Goal: Communication & Community: Answer question/provide support

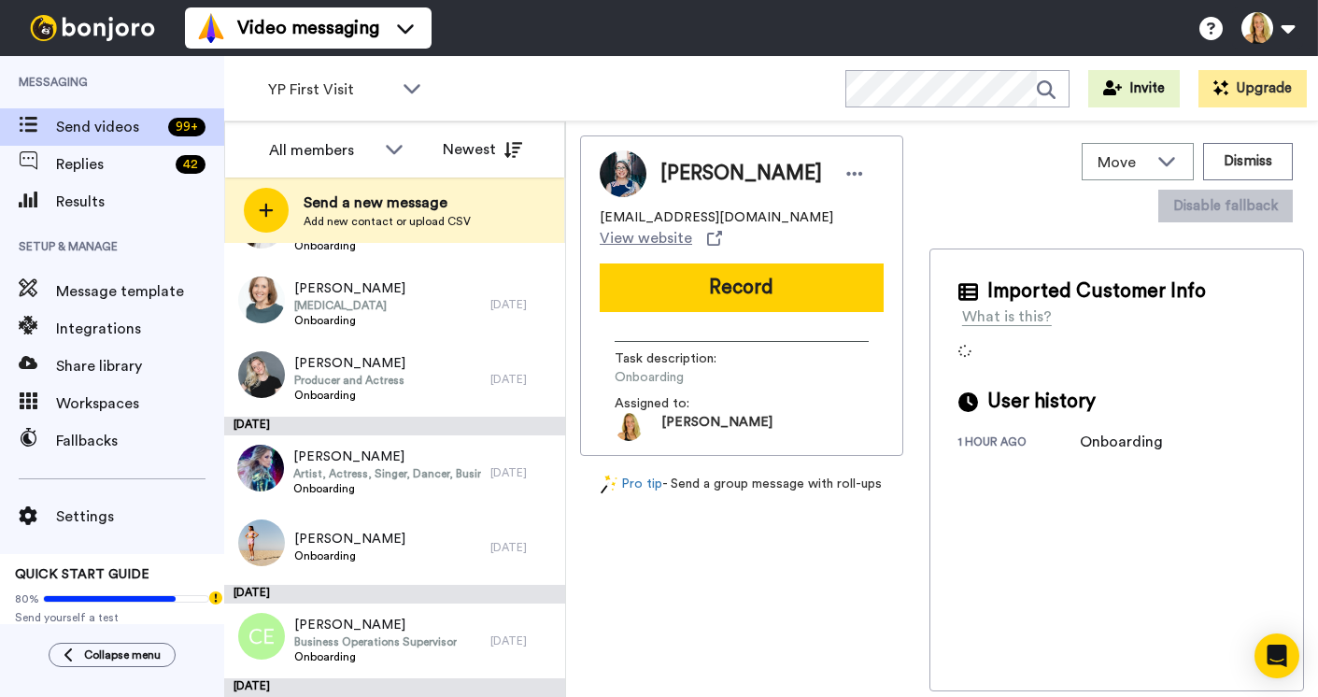
scroll to position [1227, 0]
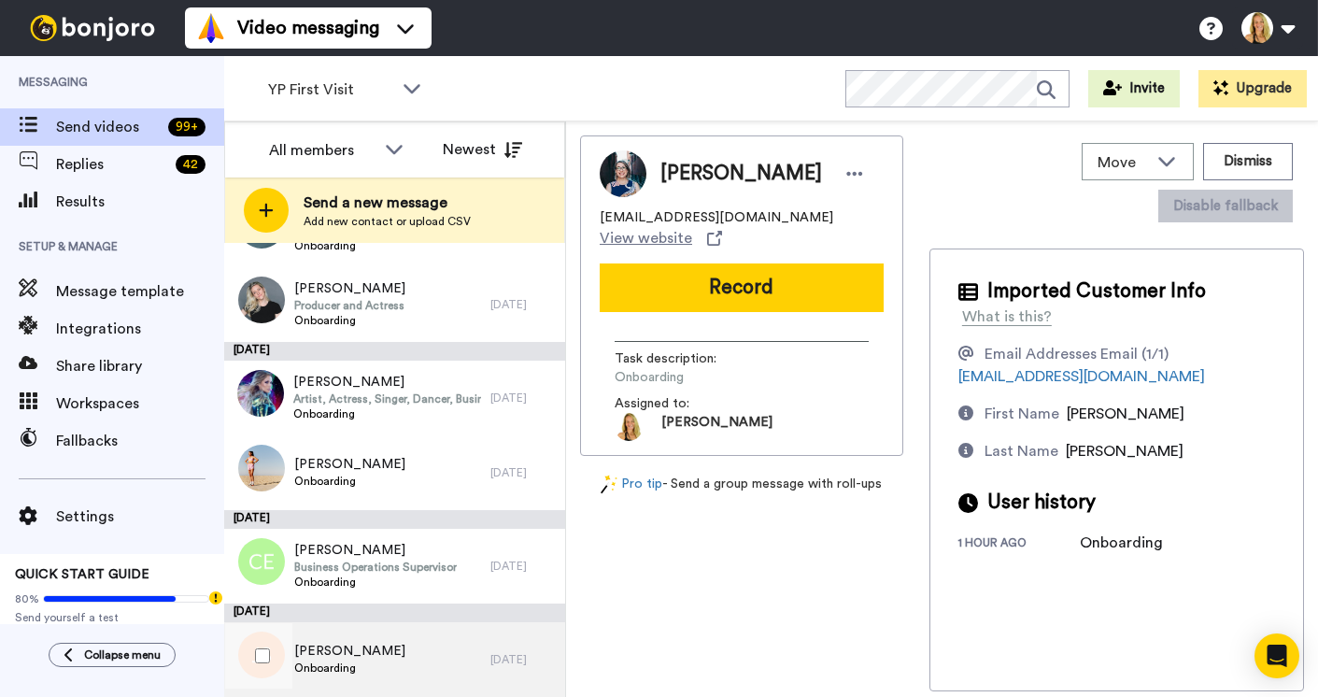
click at [346, 642] on span "Jodi Stanley" at bounding box center [349, 651] width 111 height 19
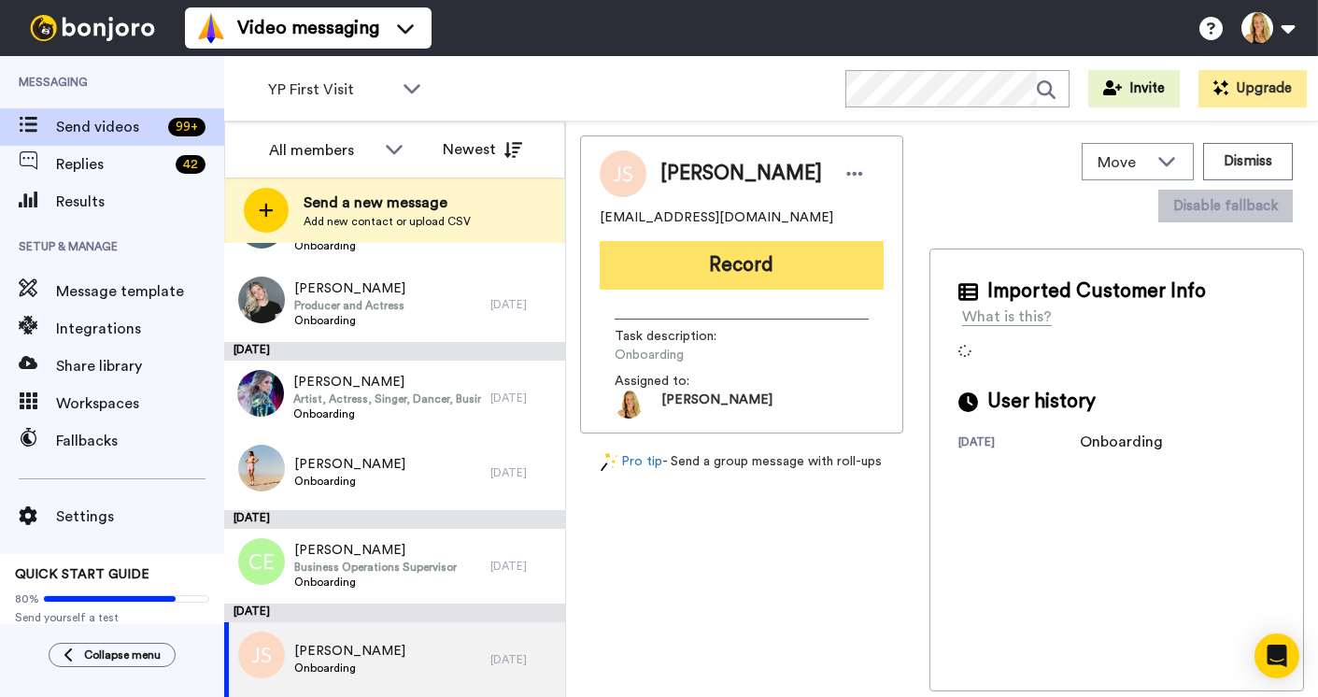
click at [735, 266] on button "Record" at bounding box center [742, 265] width 284 height 49
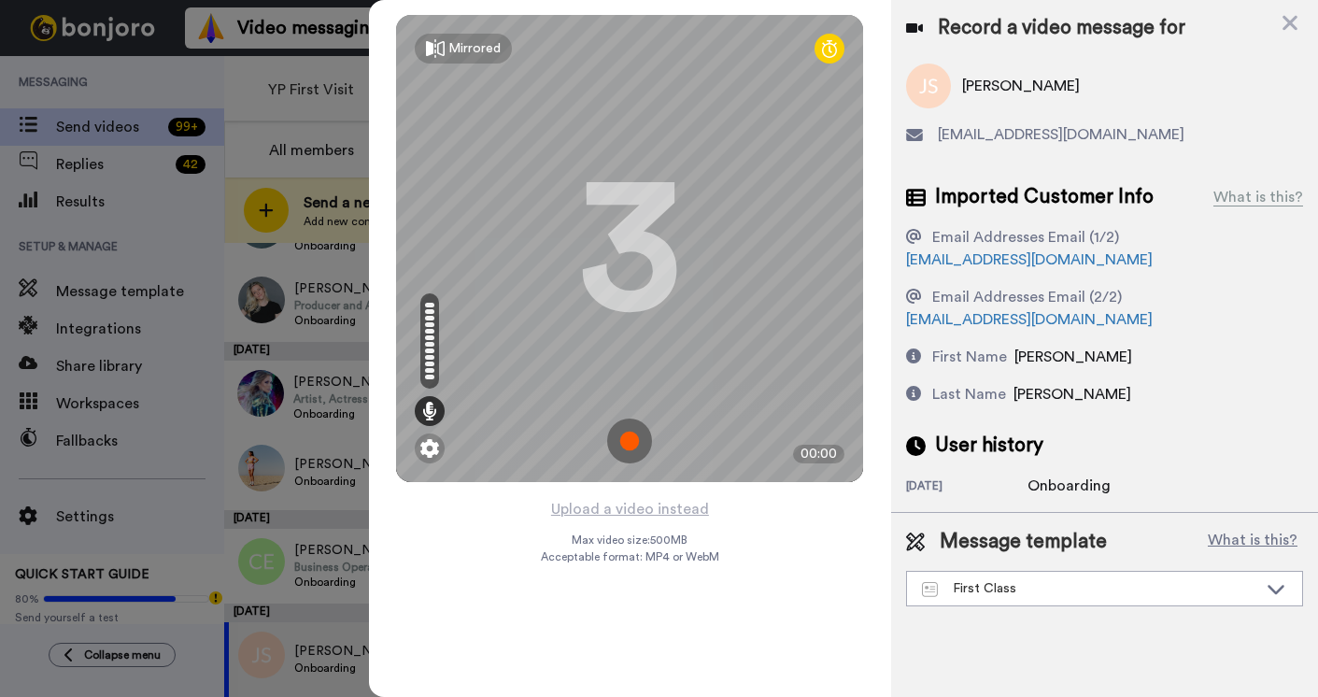
click at [635, 441] on img at bounding box center [629, 440] width 45 height 45
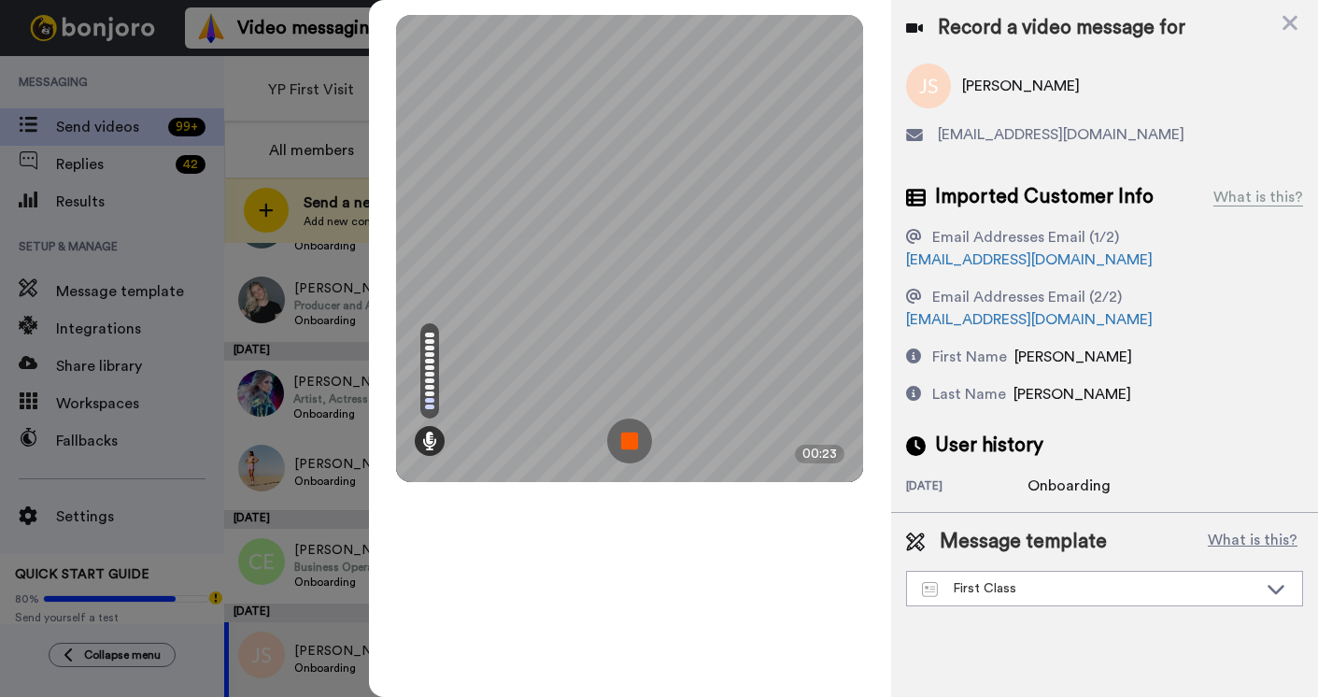
click at [635, 441] on img at bounding box center [629, 440] width 45 height 45
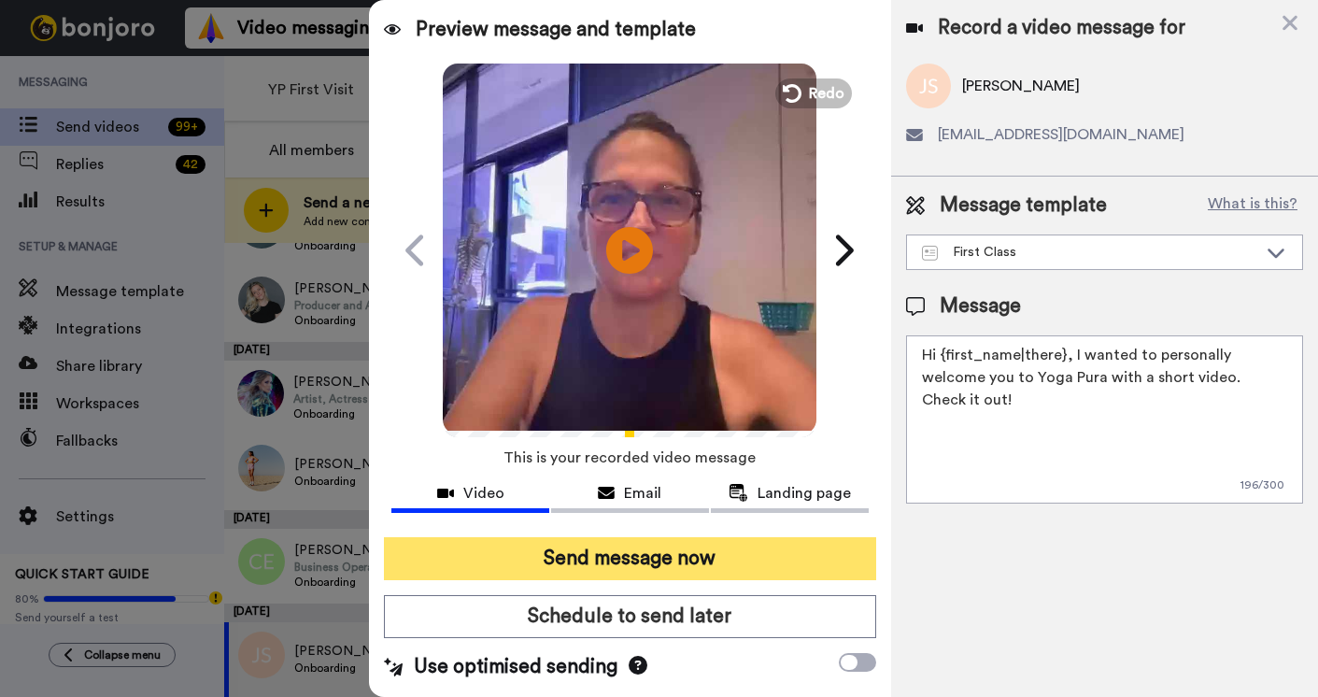
click at [604, 557] on button "Send message now" at bounding box center [630, 558] width 492 height 43
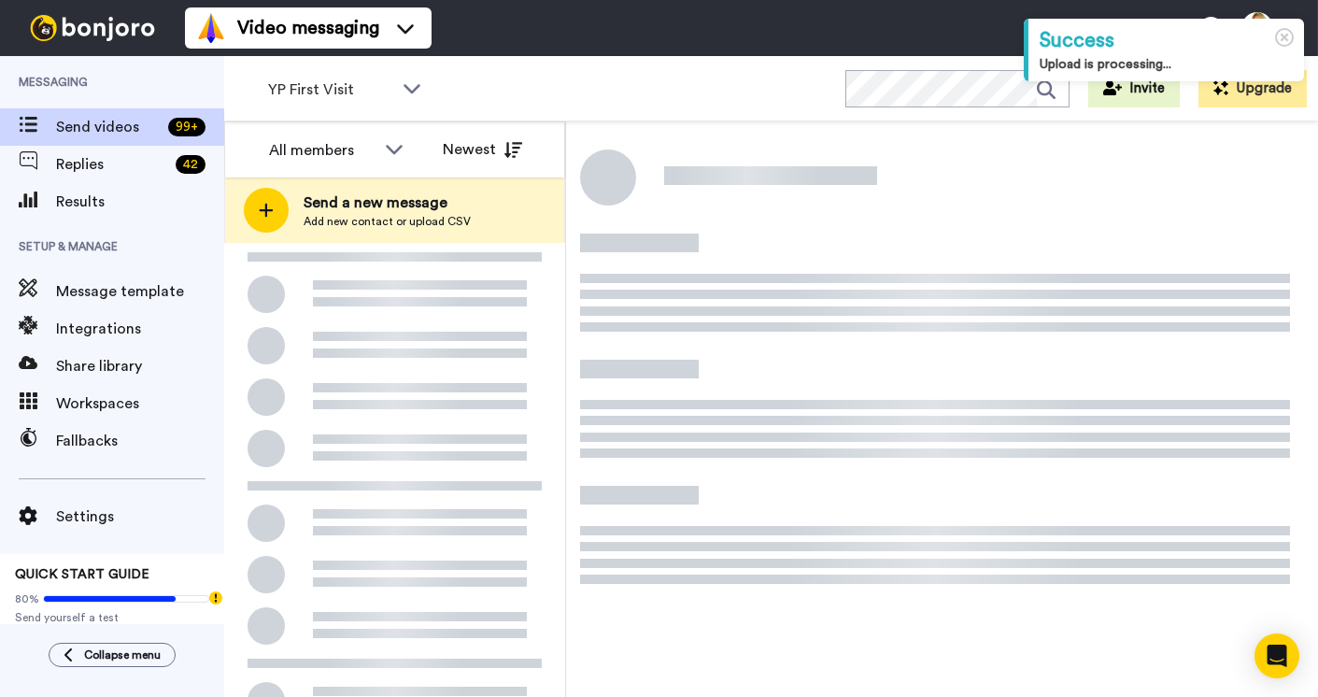
scroll to position [186, 0]
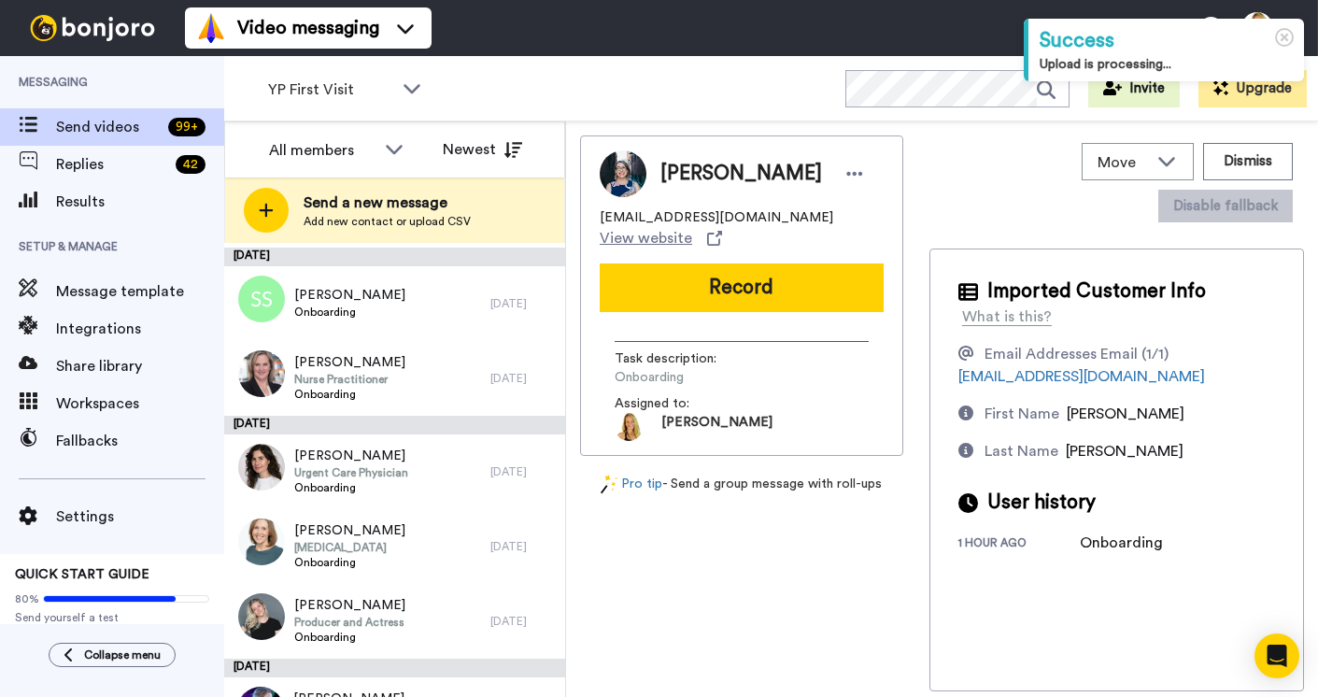
scroll to position [1134, 0]
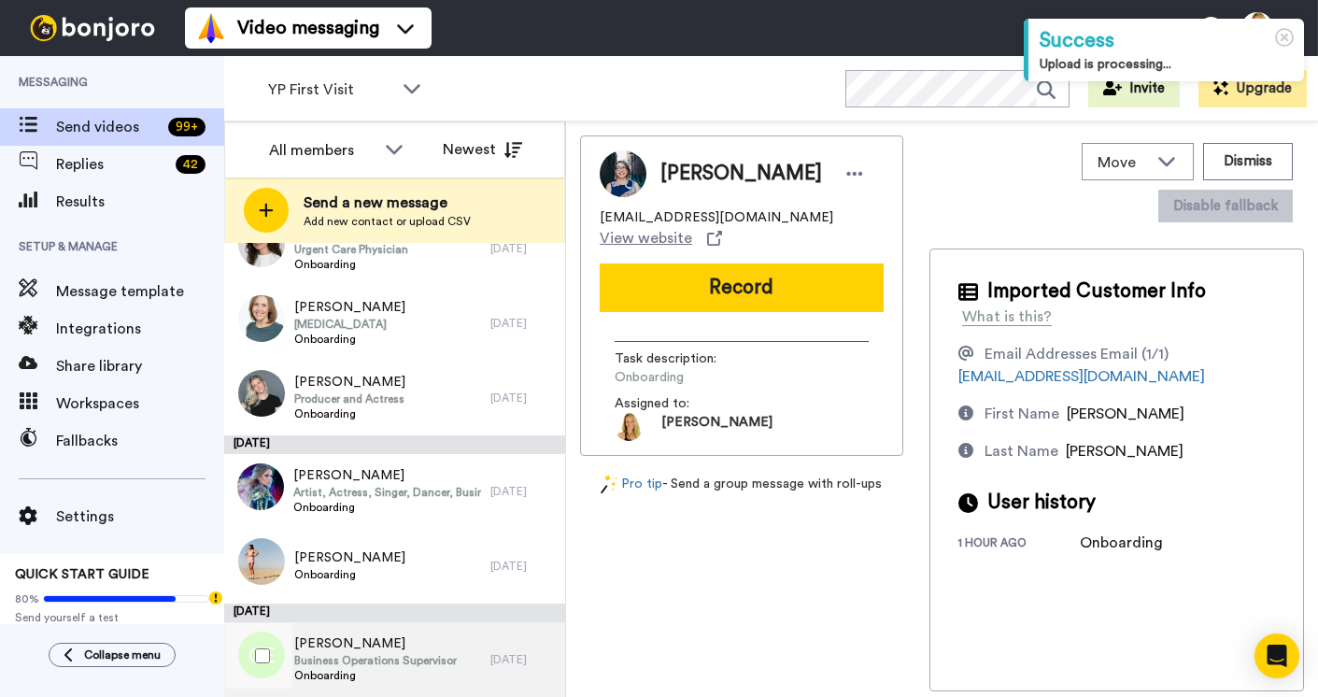
click at [348, 638] on span "Carissa Ervin" at bounding box center [375, 643] width 162 height 19
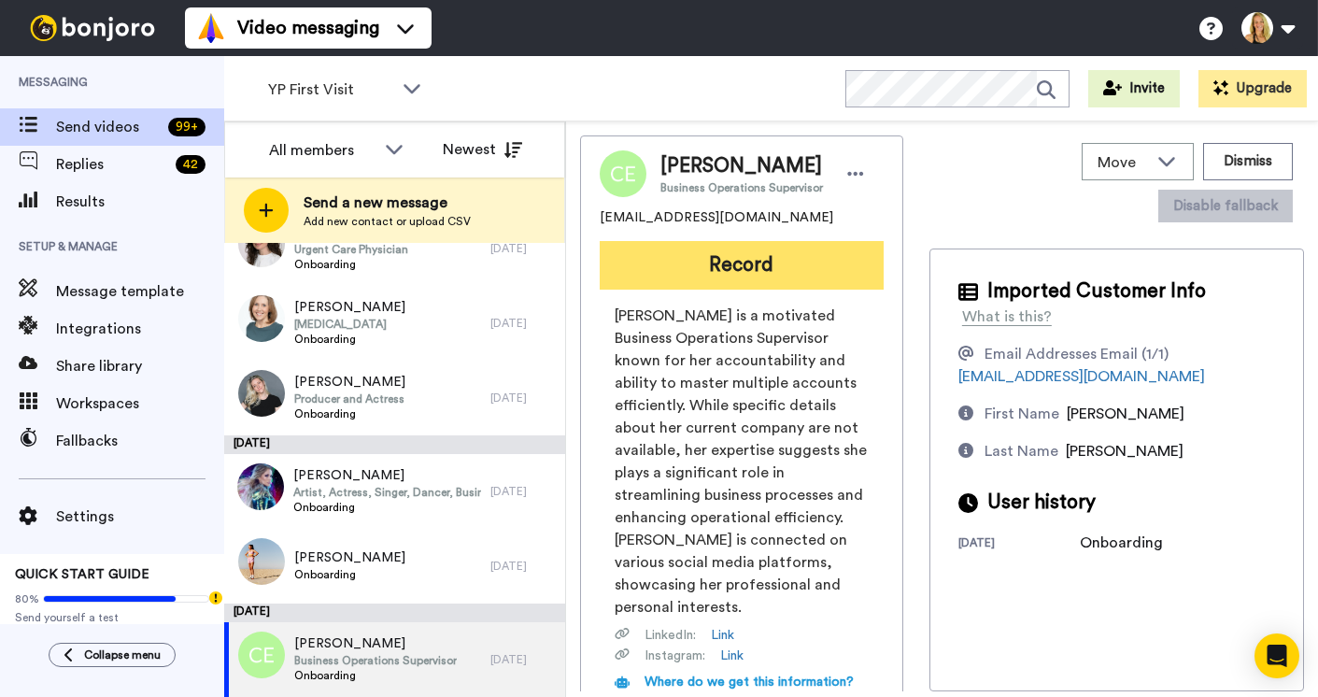
click at [720, 264] on button "Record" at bounding box center [742, 265] width 284 height 49
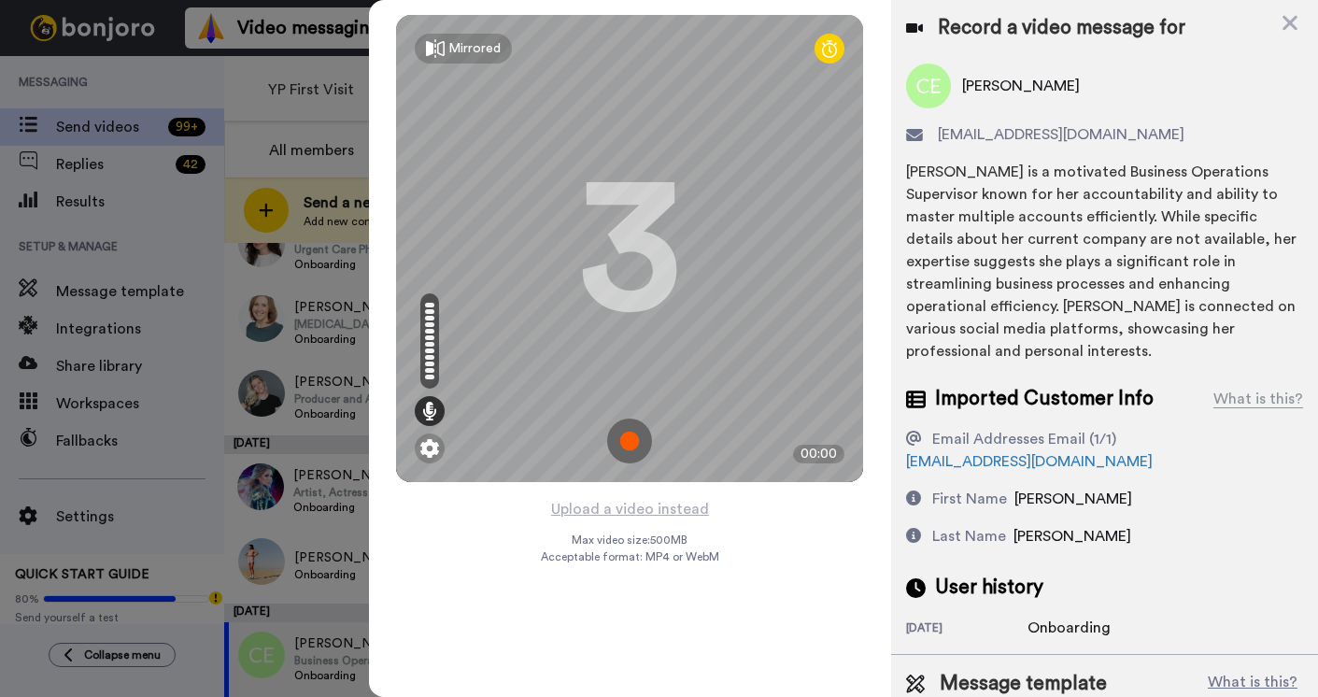
click at [624, 438] on img at bounding box center [629, 440] width 45 height 45
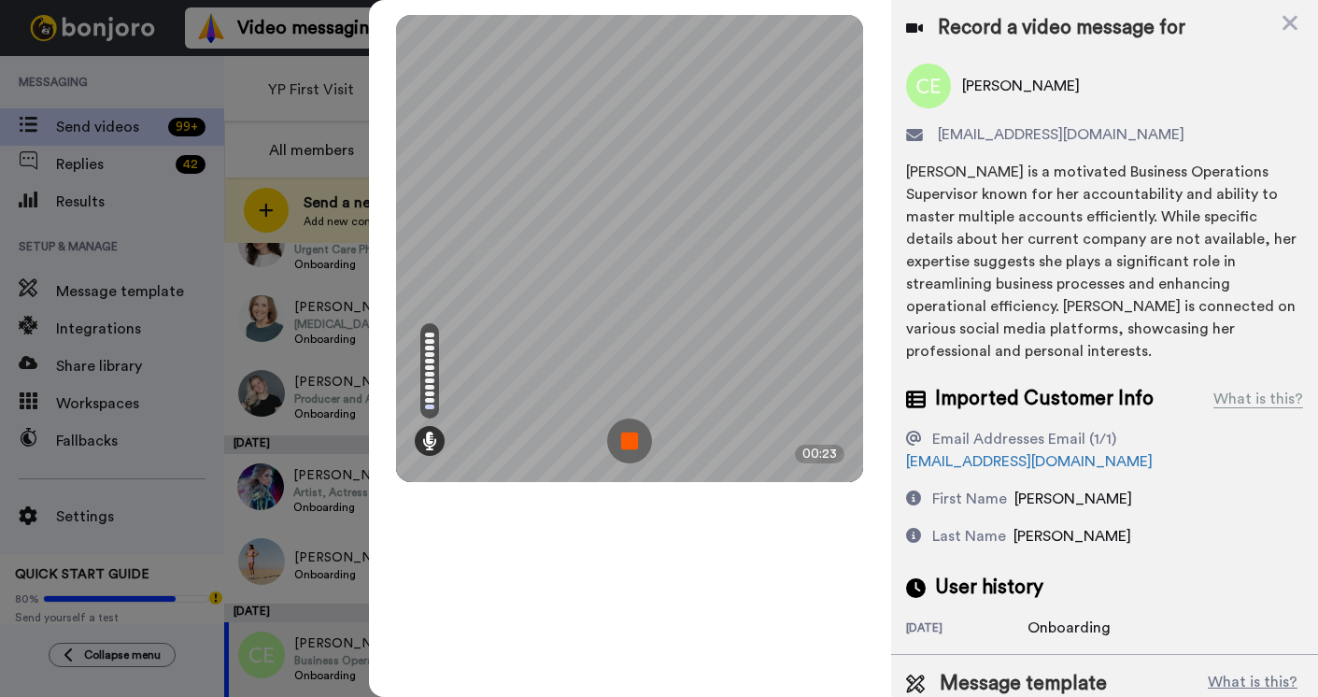
click at [624, 438] on img at bounding box center [629, 440] width 45 height 45
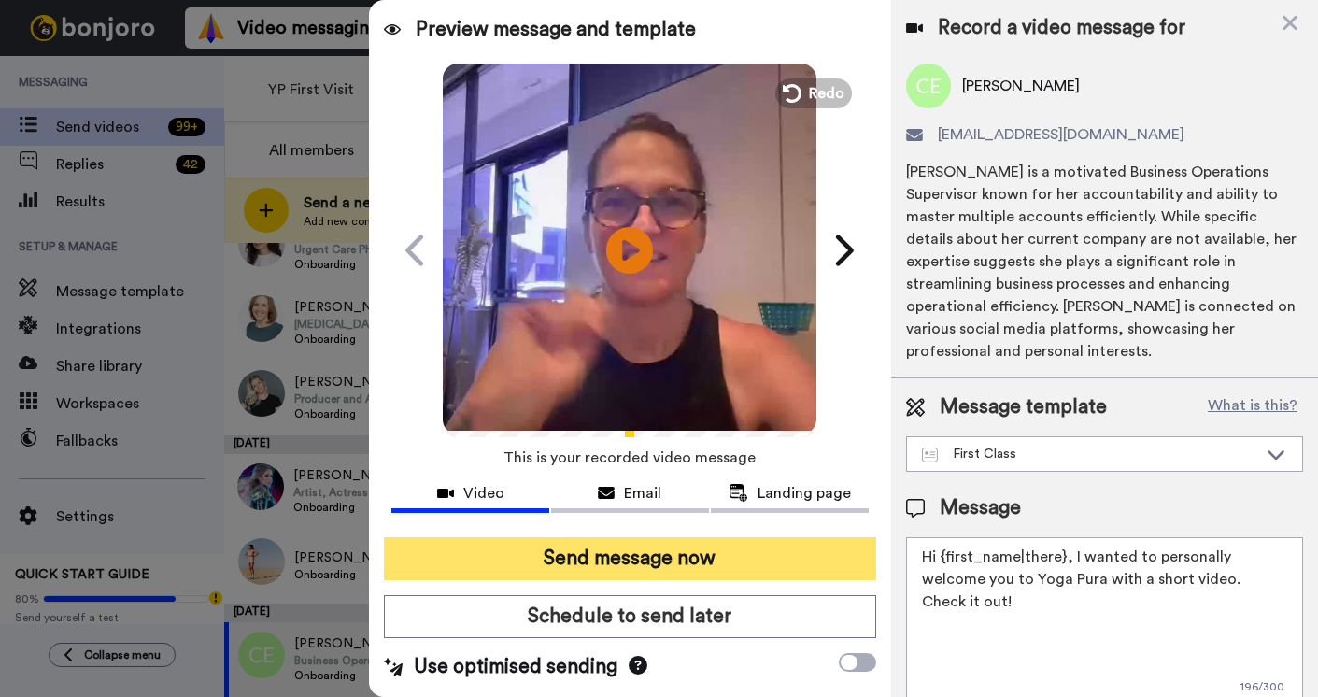
click at [630, 557] on button "Send message now" at bounding box center [630, 558] width 492 height 43
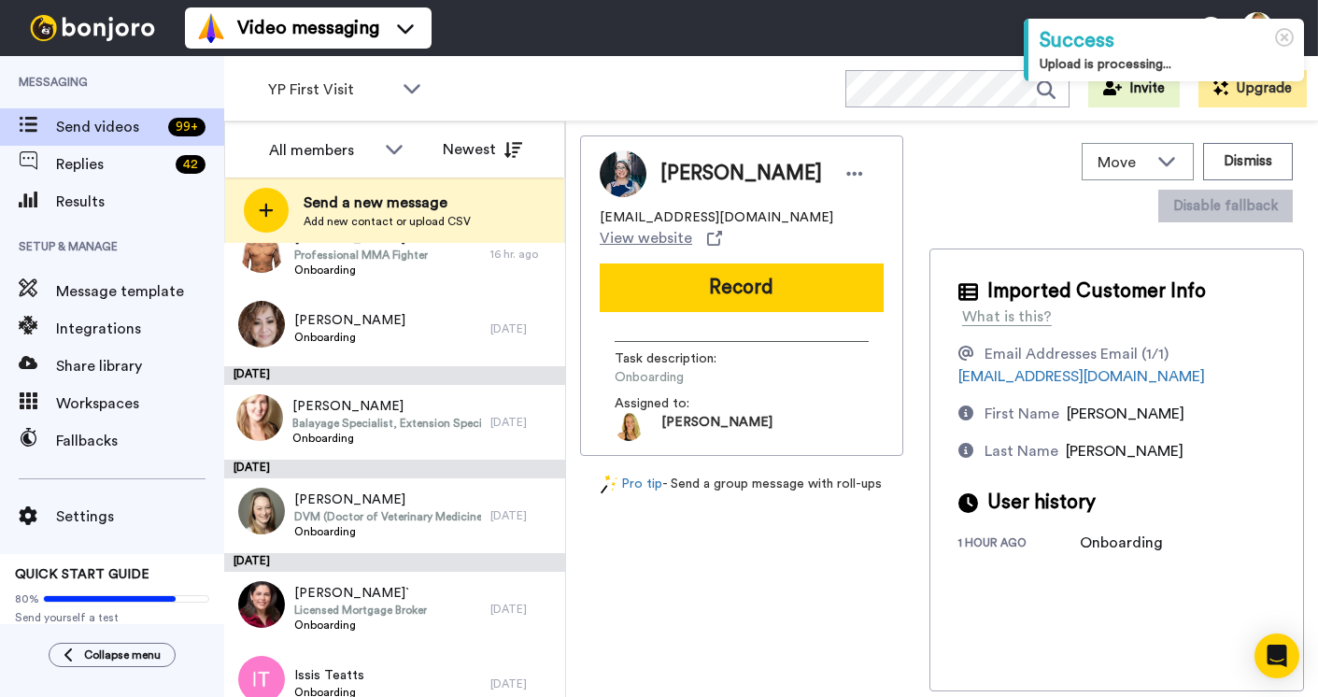
scroll to position [1040, 0]
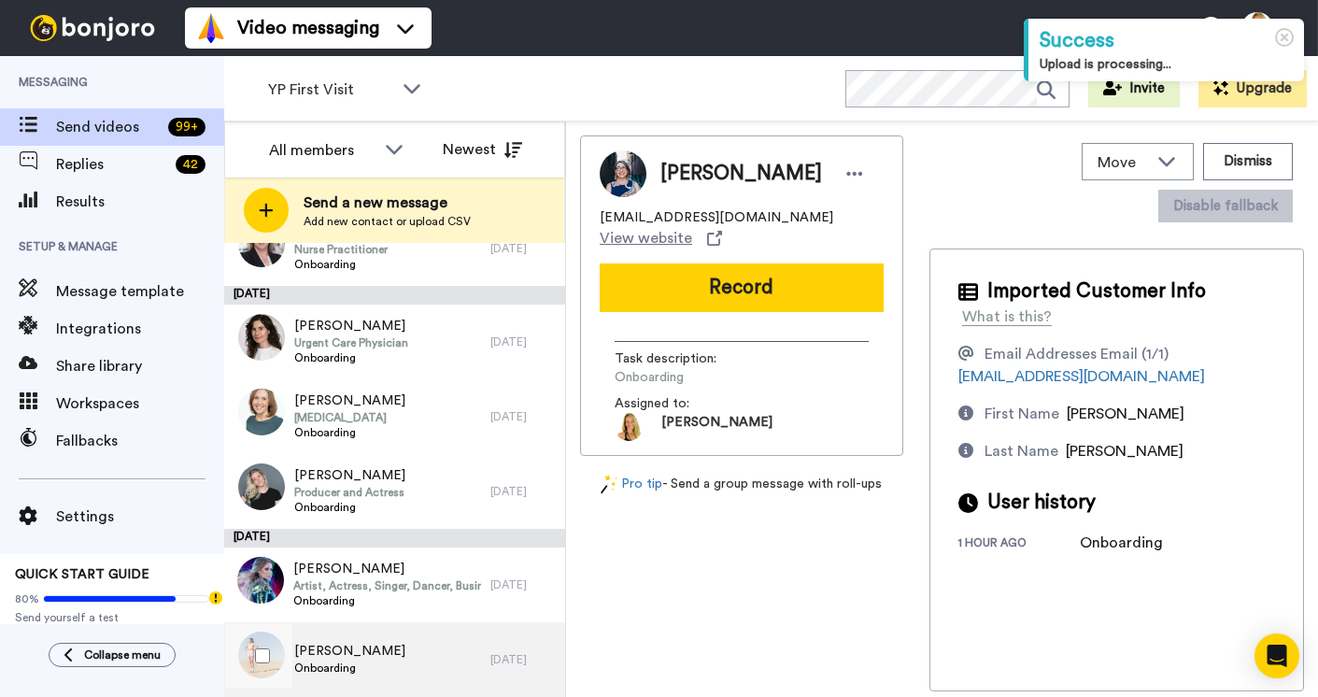
click at [331, 658] on span "Alejandra Santiago" at bounding box center [349, 651] width 111 height 19
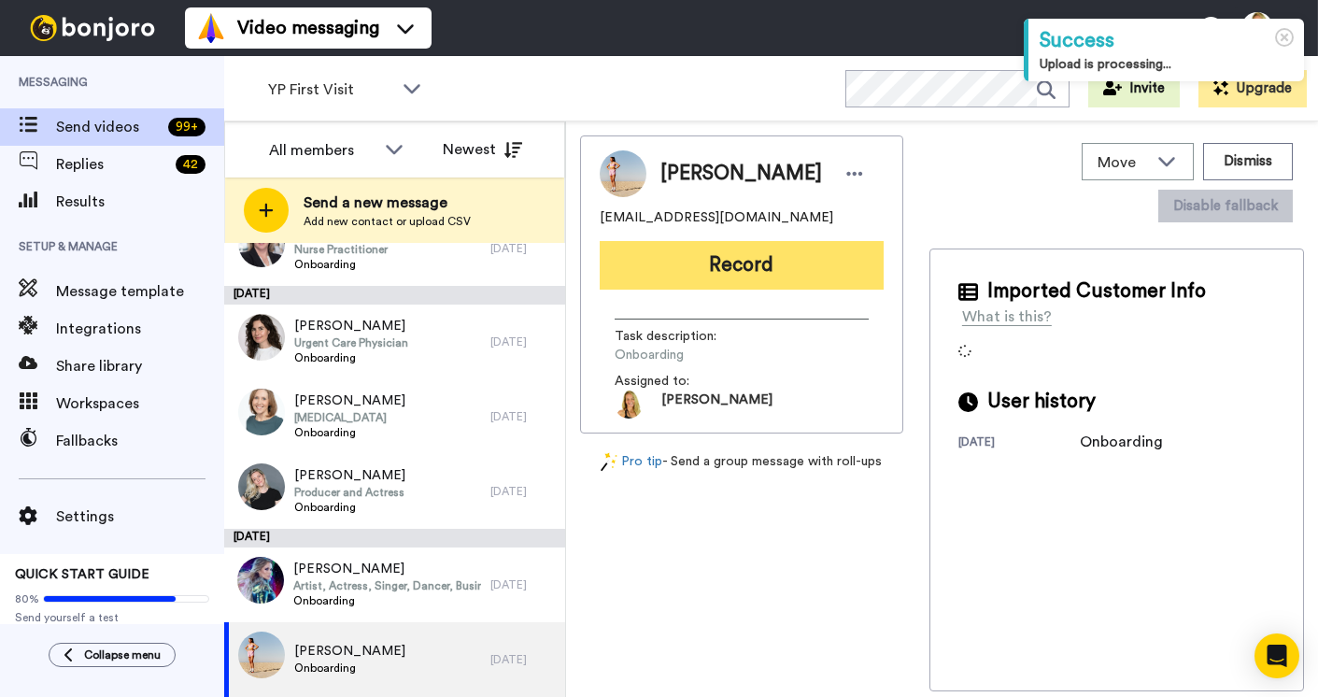
click at [709, 264] on button "Record" at bounding box center [742, 265] width 284 height 49
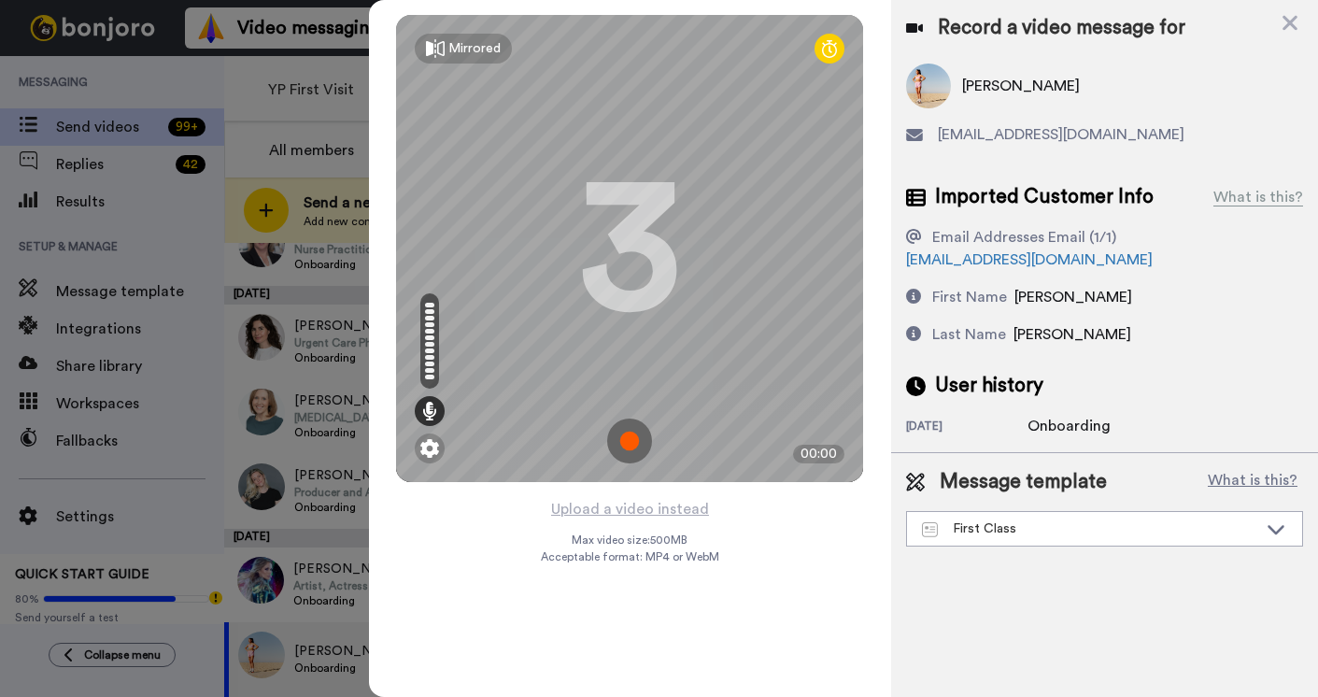
click at [645, 439] on img at bounding box center [629, 440] width 45 height 45
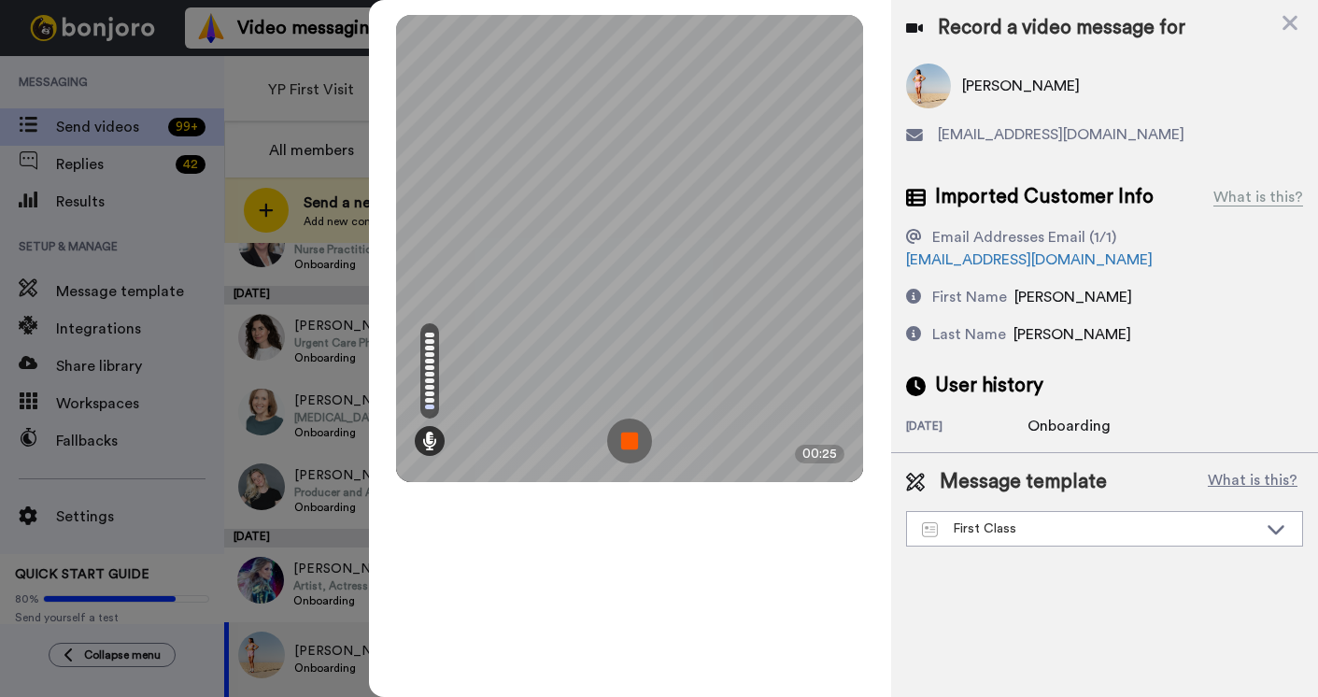
click at [645, 439] on img at bounding box center [629, 440] width 45 height 45
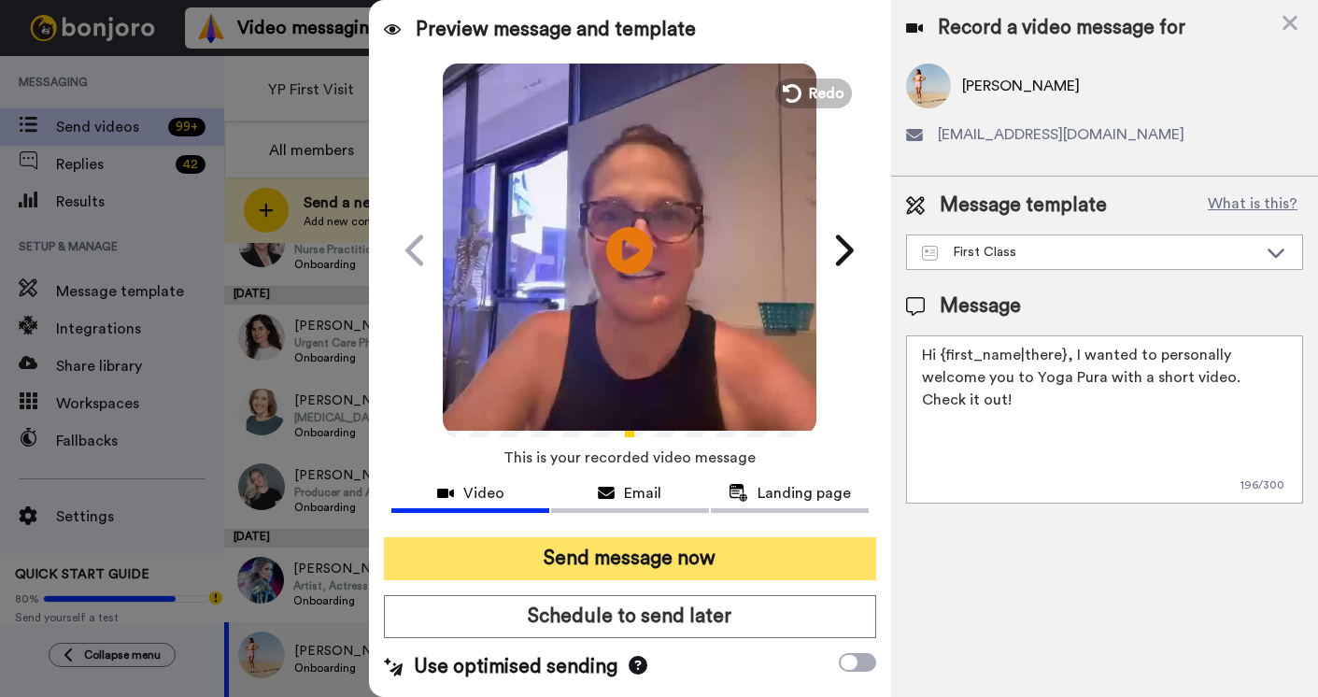
click at [627, 557] on button "Send message now" at bounding box center [630, 558] width 492 height 43
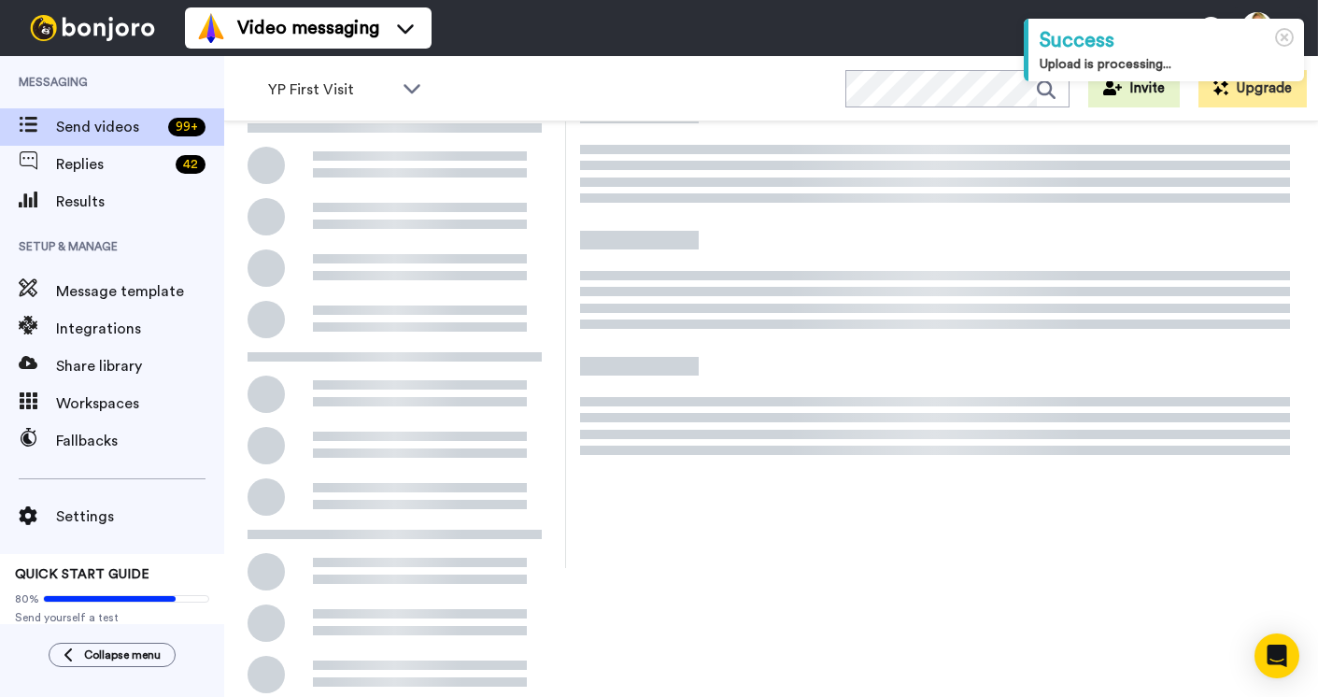
scroll to position [186, 0]
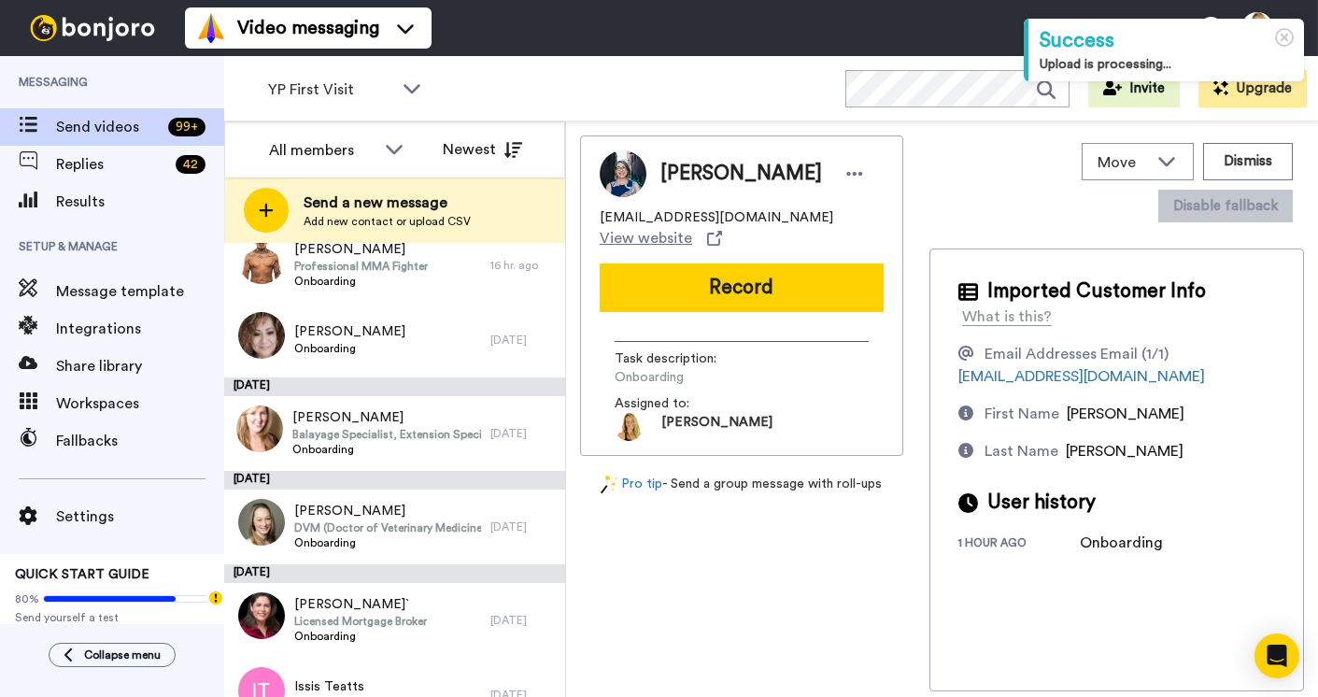
scroll to position [966, 0]
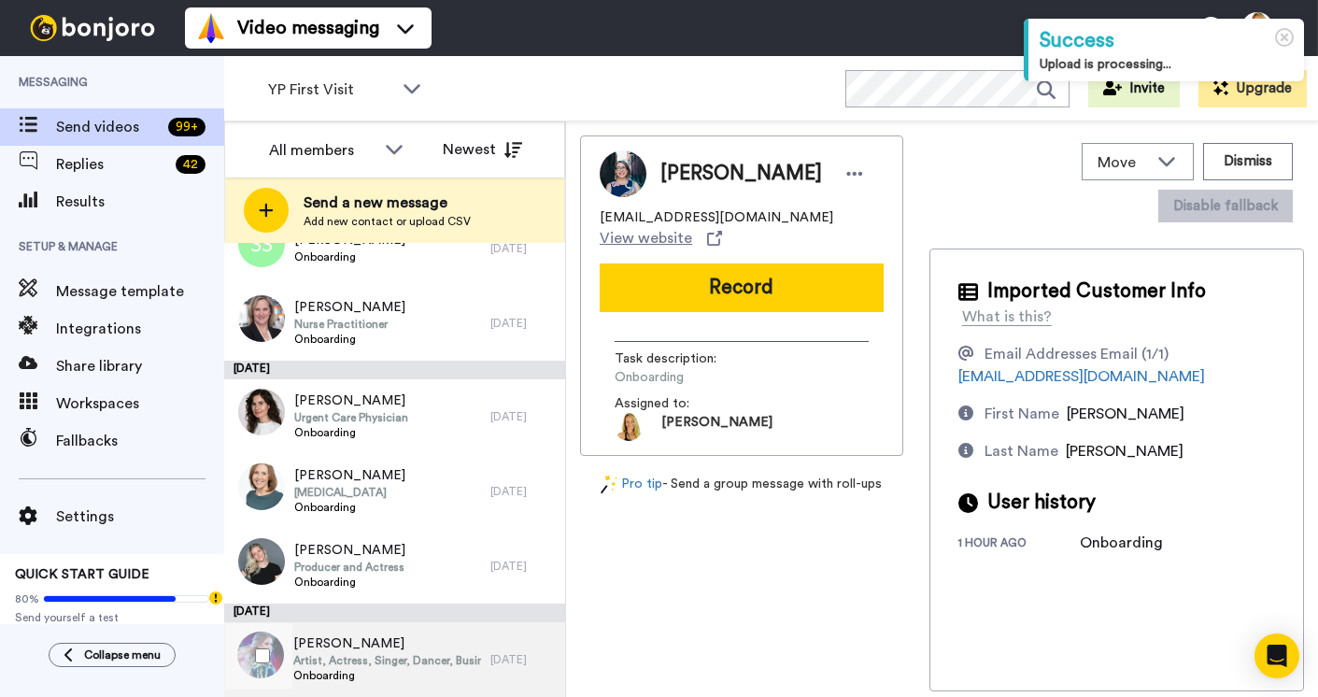
click at [333, 665] on span "Artist, Actress, Singer, Dancer, Businesswoman" at bounding box center [387, 660] width 188 height 15
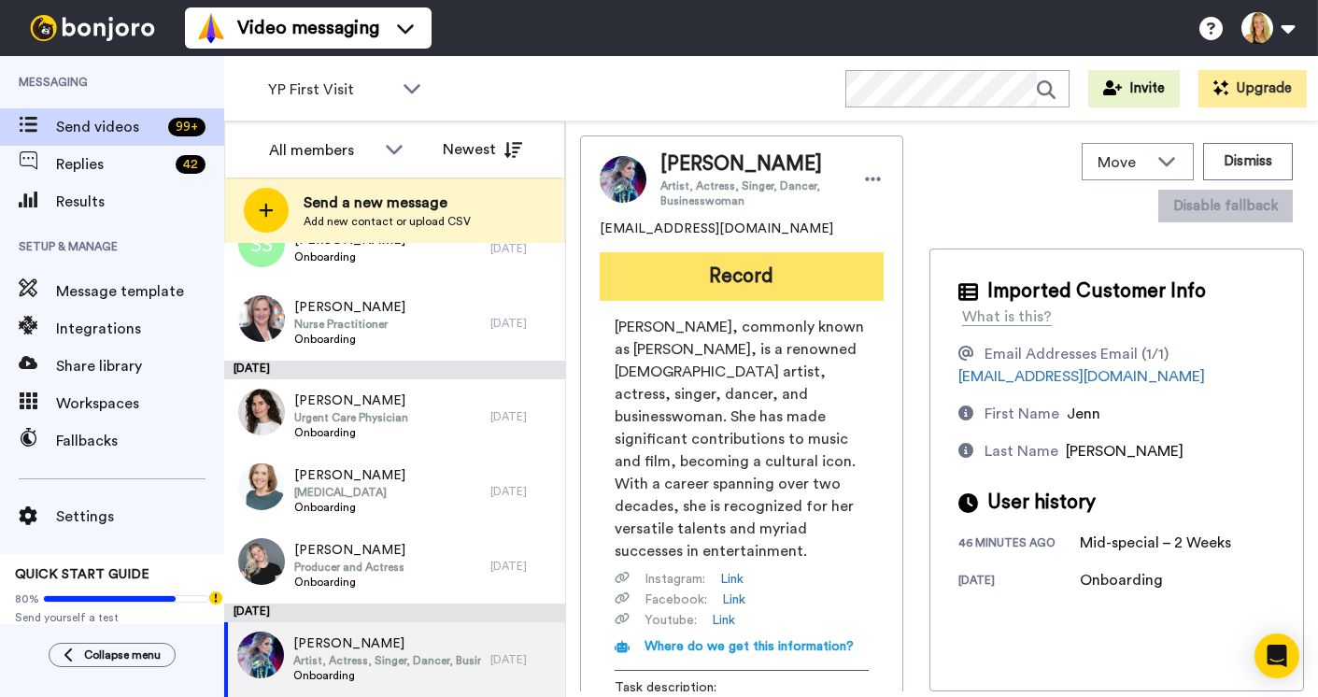
click at [700, 254] on button "Record" at bounding box center [742, 276] width 284 height 49
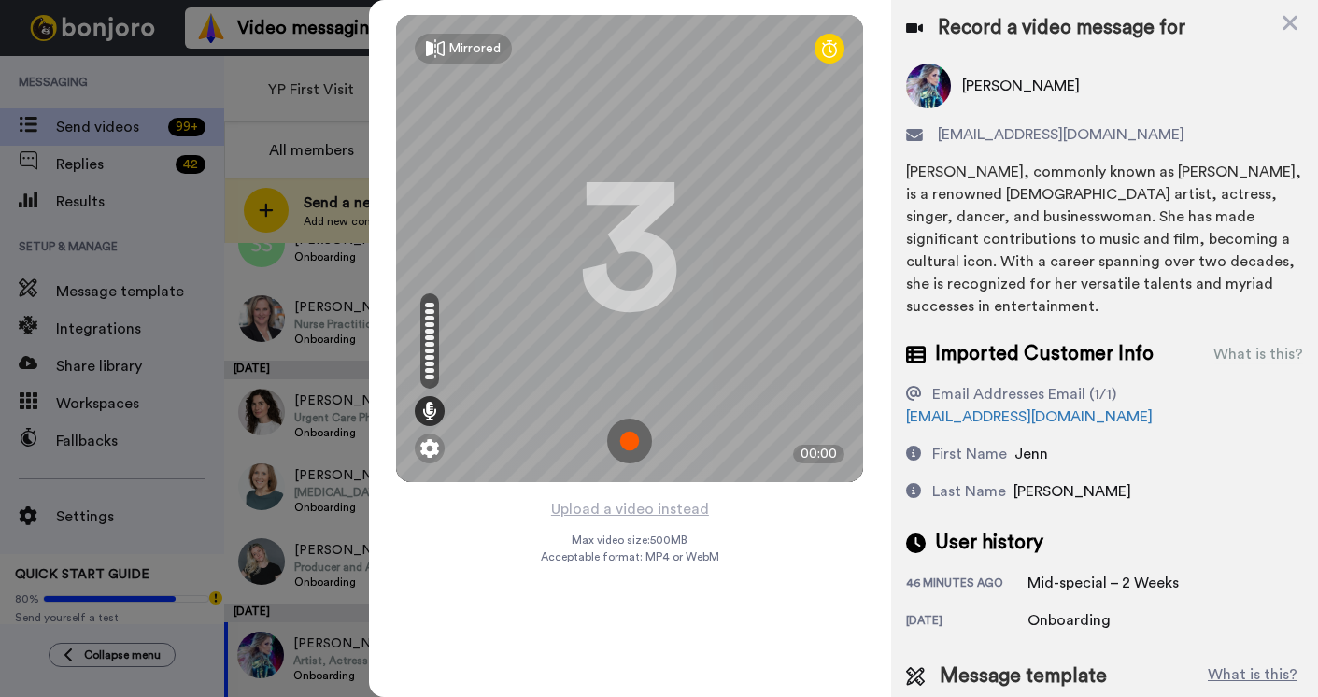
click at [636, 435] on img at bounding box center [629, 440] width 45 height 45
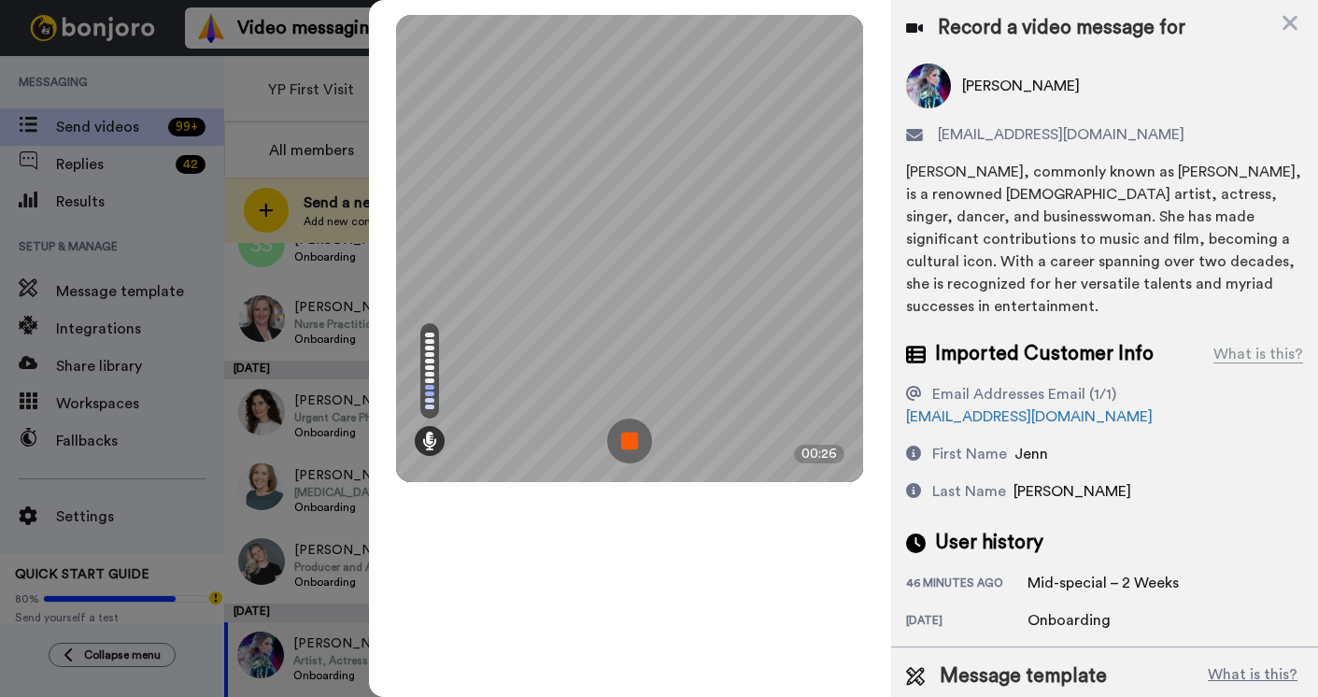
click at [636, 435] on img at bounding box center [629, 440] width 45 height 45
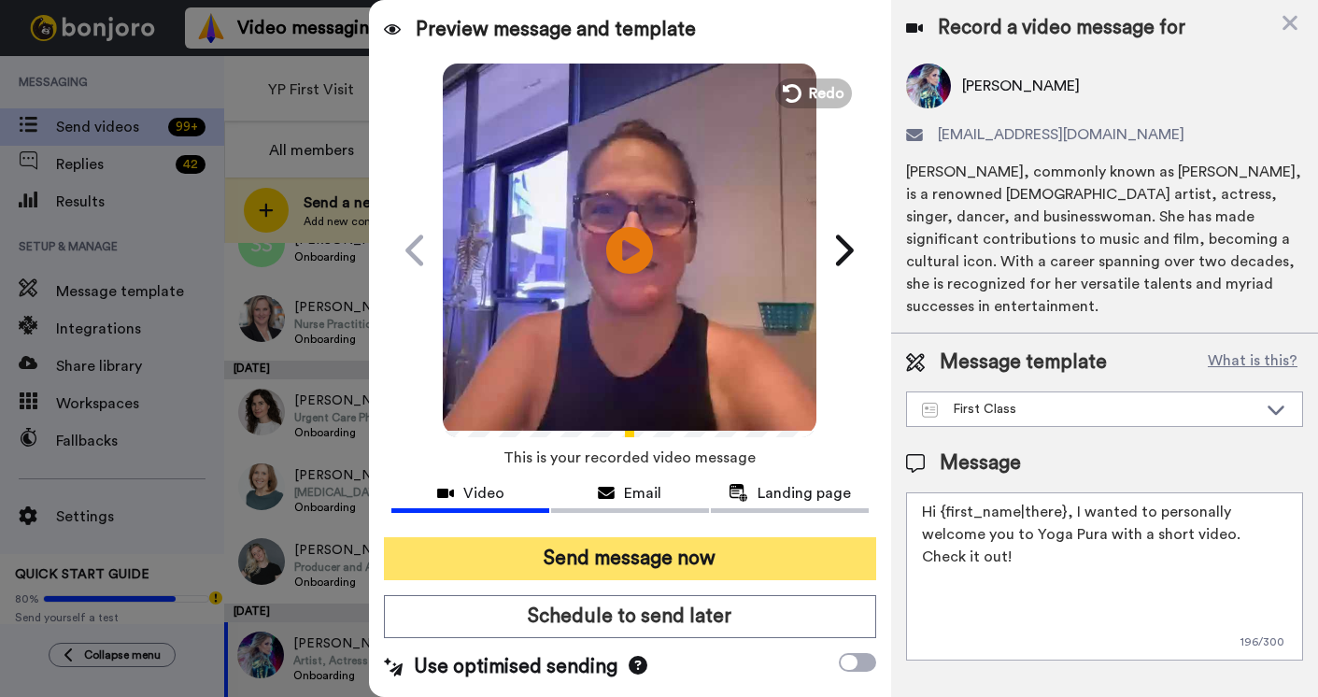
click at [637, 567] on button "Send message now" at bounding box center [630, 558] width 492 height 43
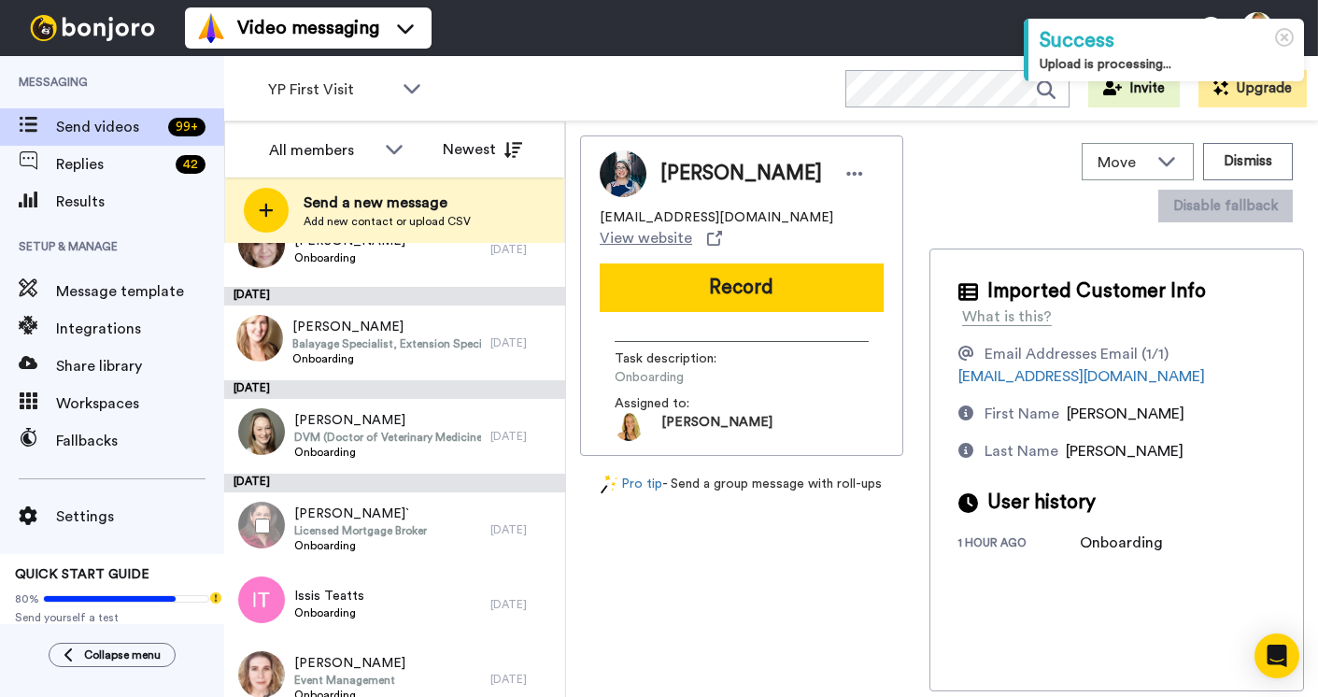
scroll to position [445, 0]
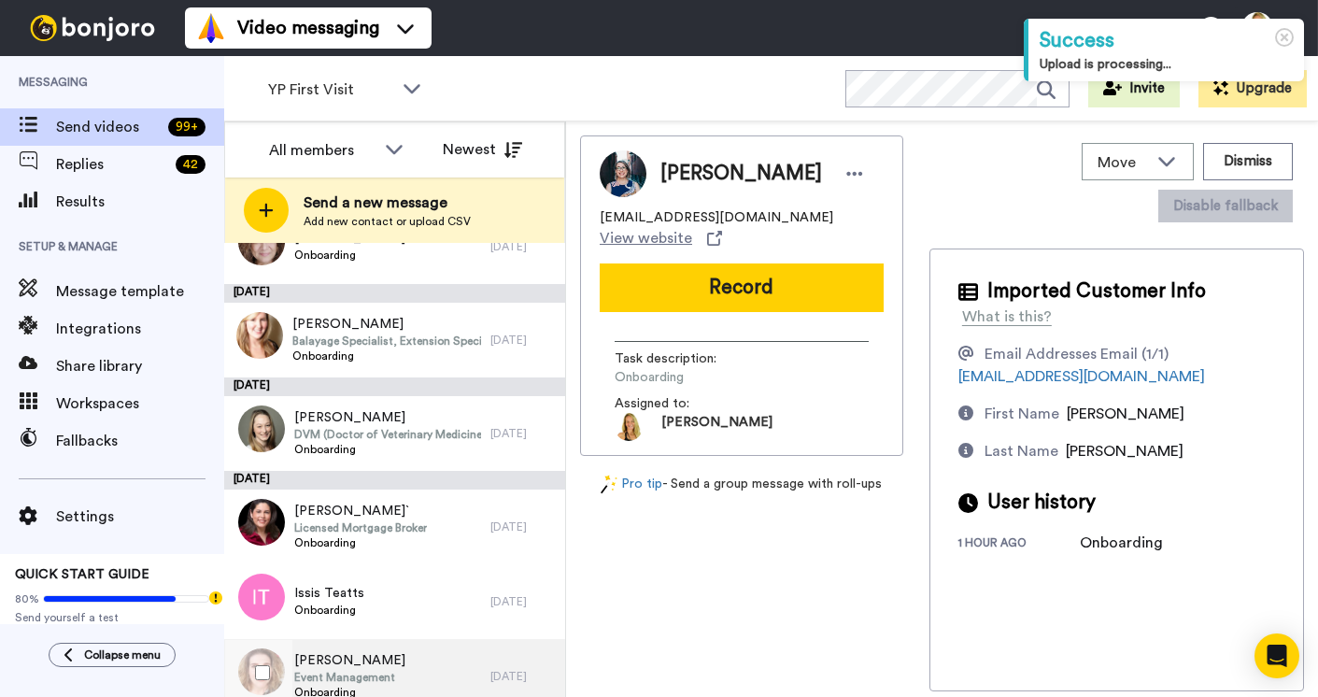
click at [317, 660] on span "[PERSON_NAME]" at bounding box center [349, 660] width 111 height 19
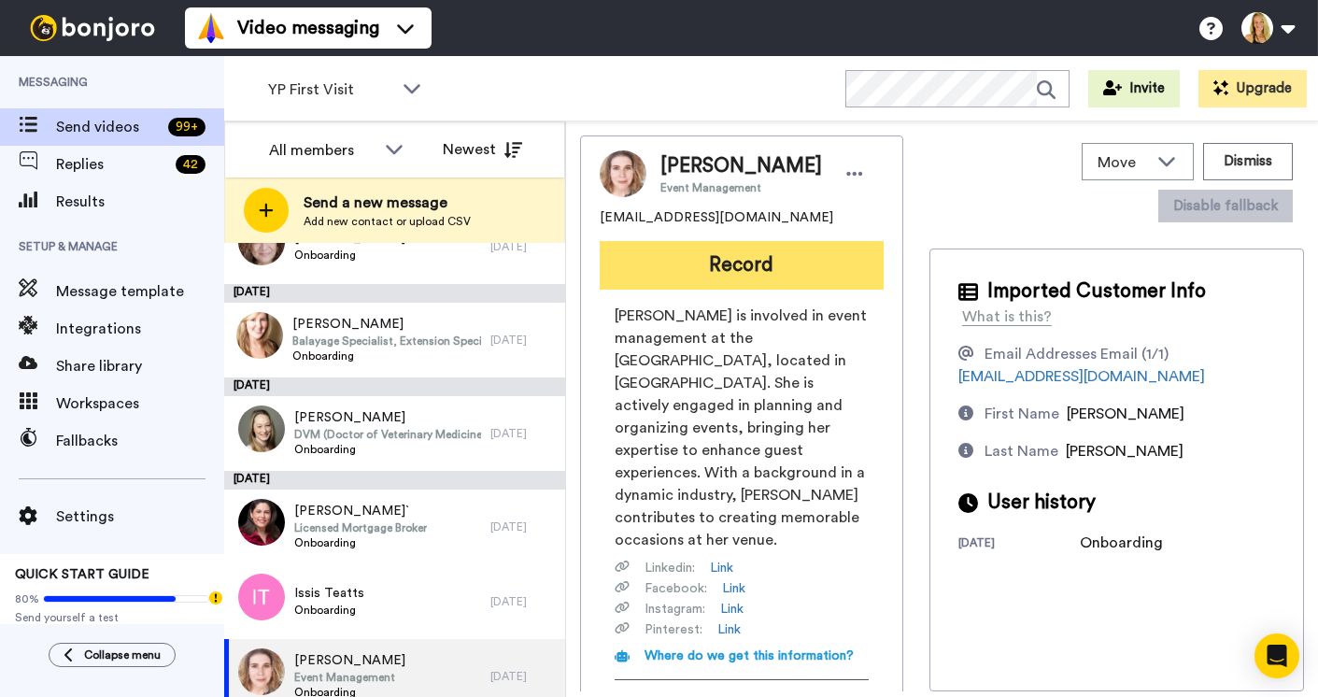
click at [699, 274] on button "Record" at bounding box center [742, 265] width 284 height 49
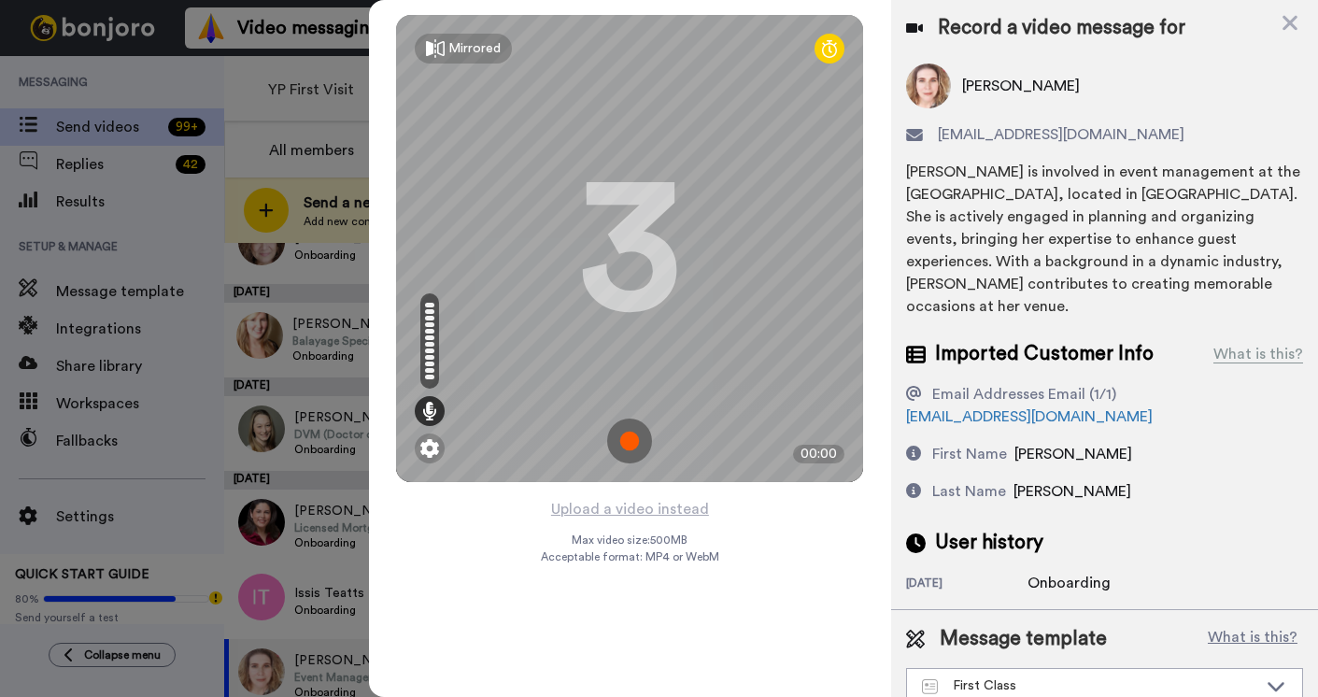
click at [631, 436] on img at bounding box center [629, 440] width 45 height 45
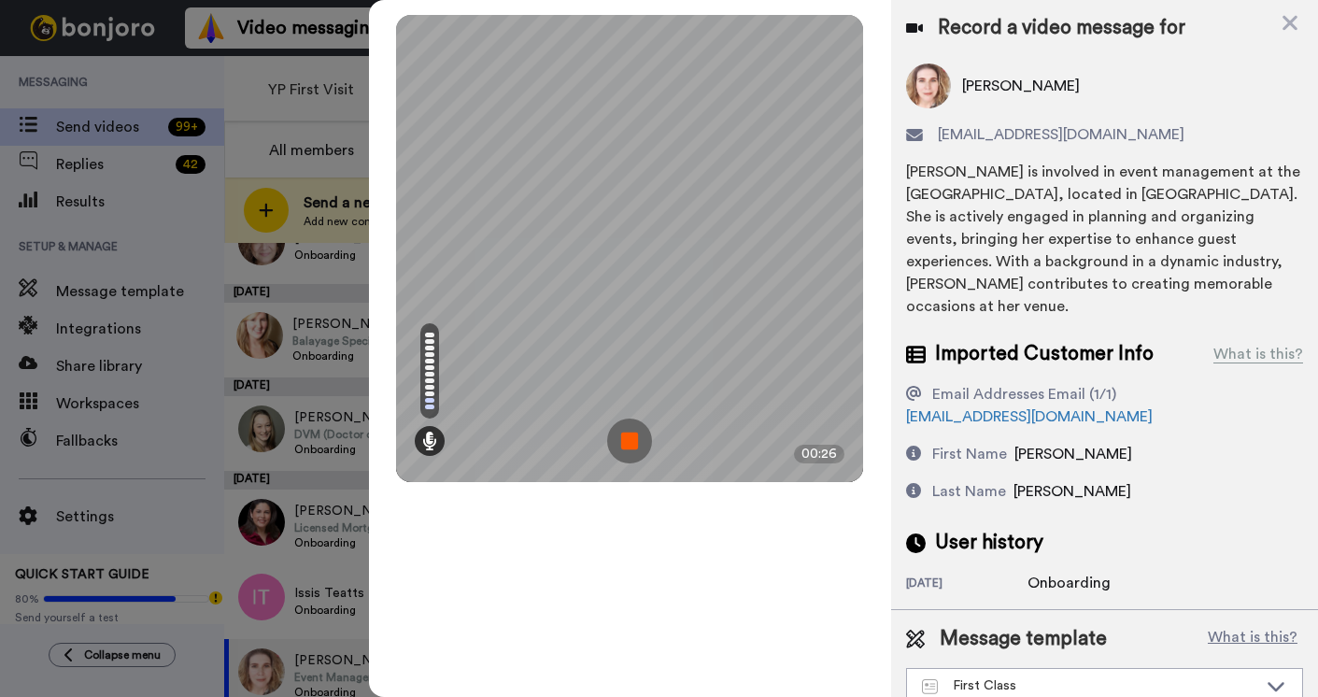
click at [631, 436] on img at bounding box center [629, 440] width 45 height 45
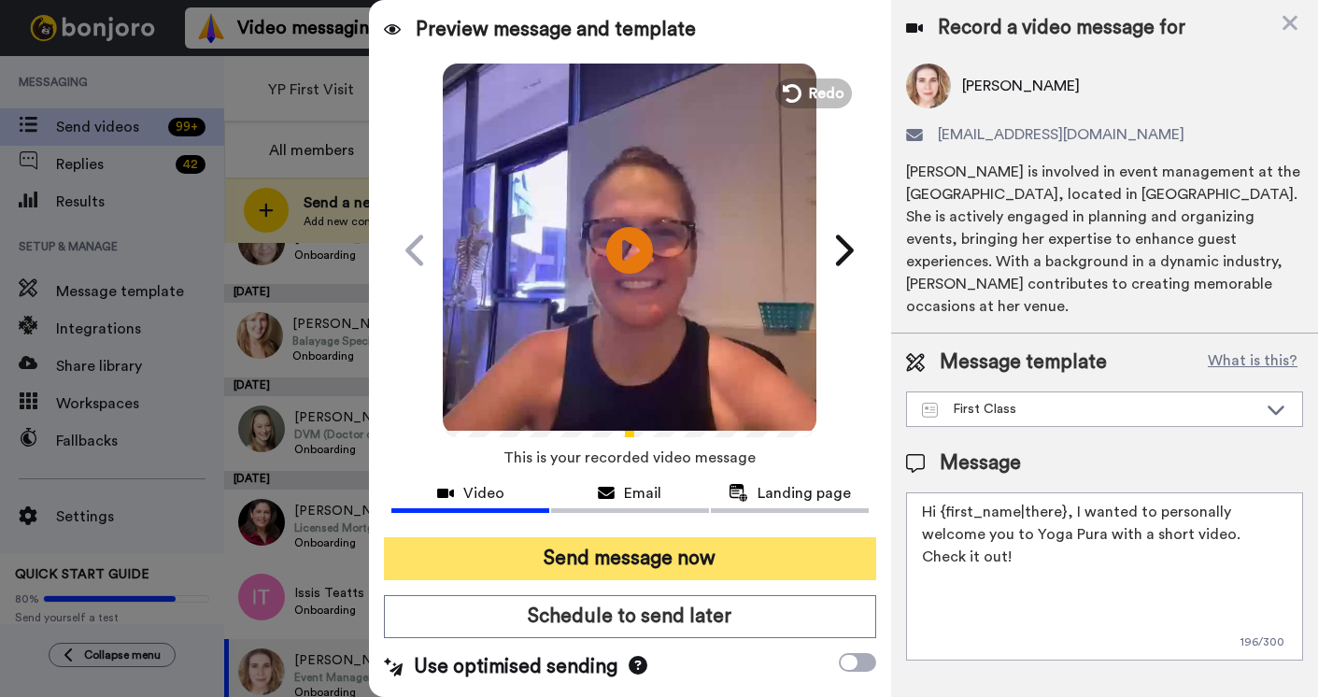
click at [628, 555] on button "Send message now" at bounding box center [630, 558] width 492 height 43
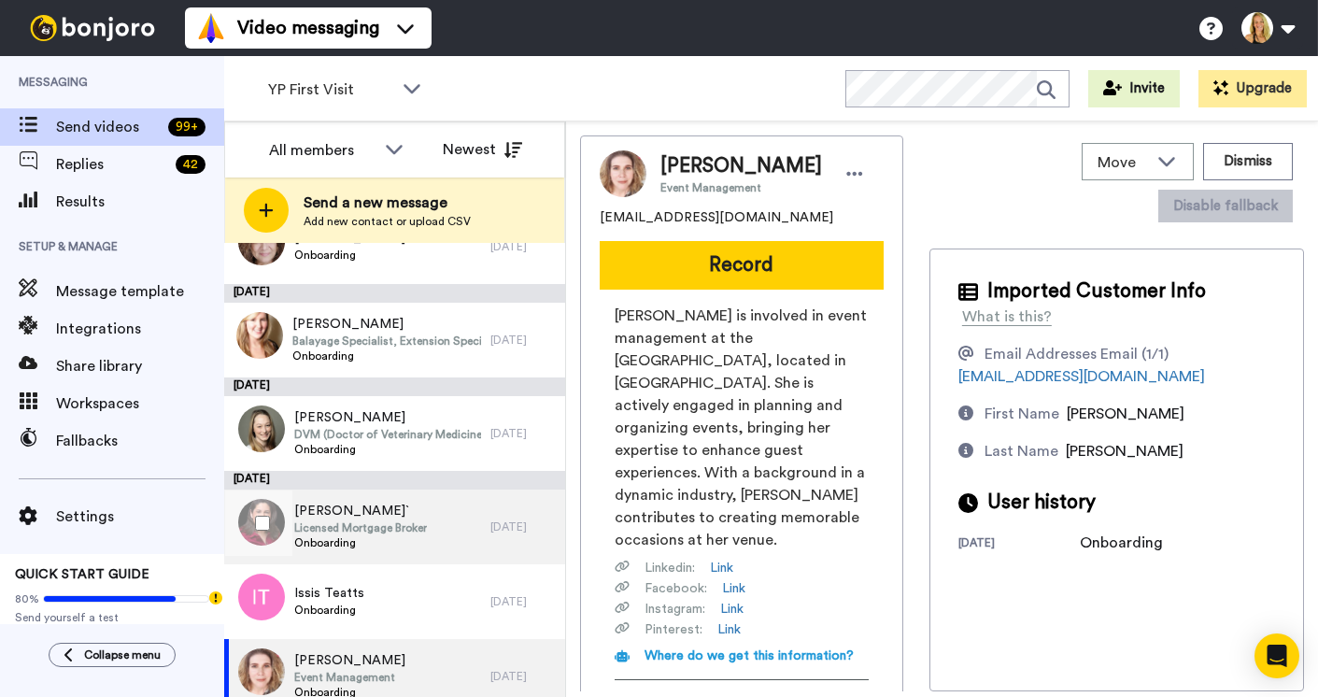
scroll to position [872, 0]
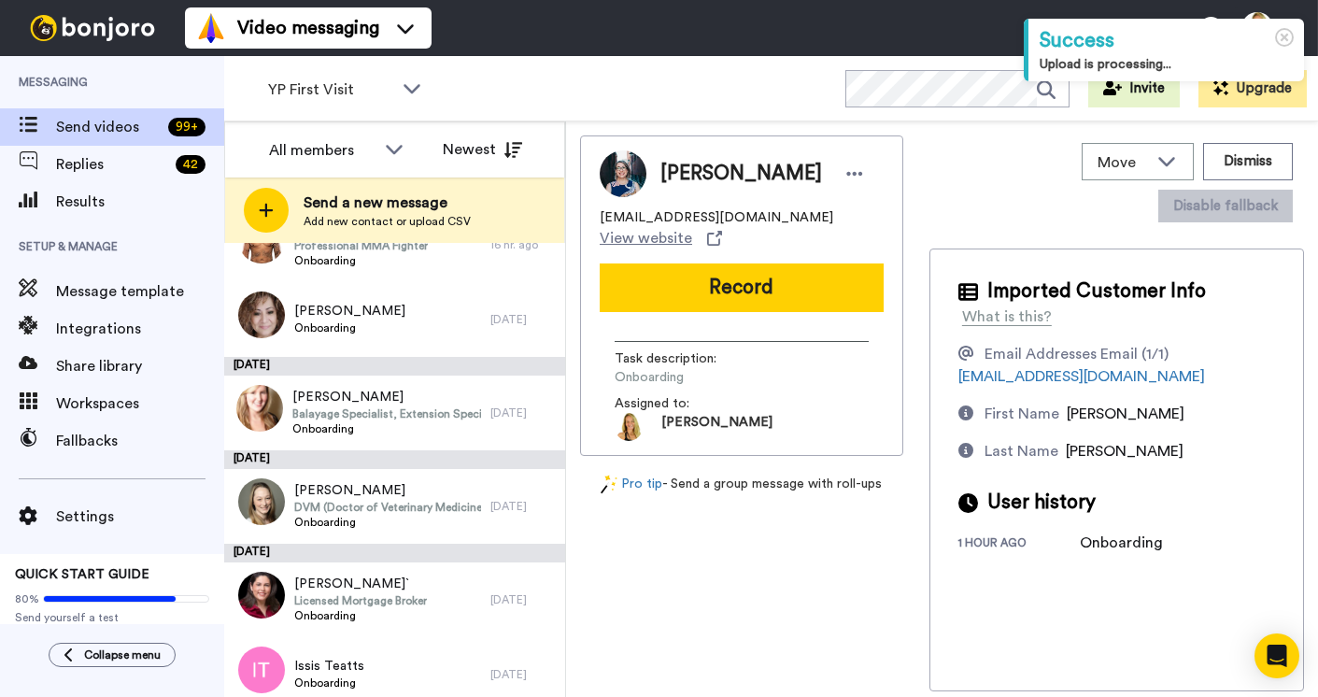
scroll to position [798, 0]
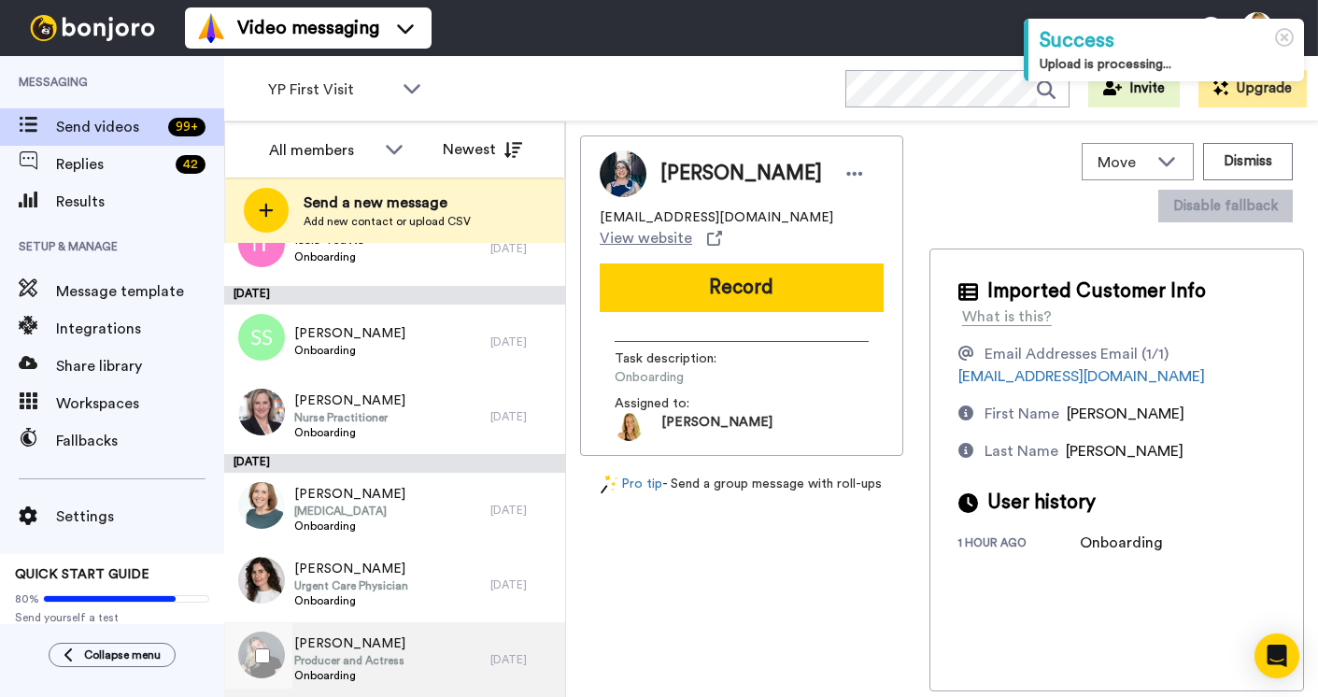
click at [332, 662] on span "Producer and Actress" at bounding box center [349, 660] width 111 height 15
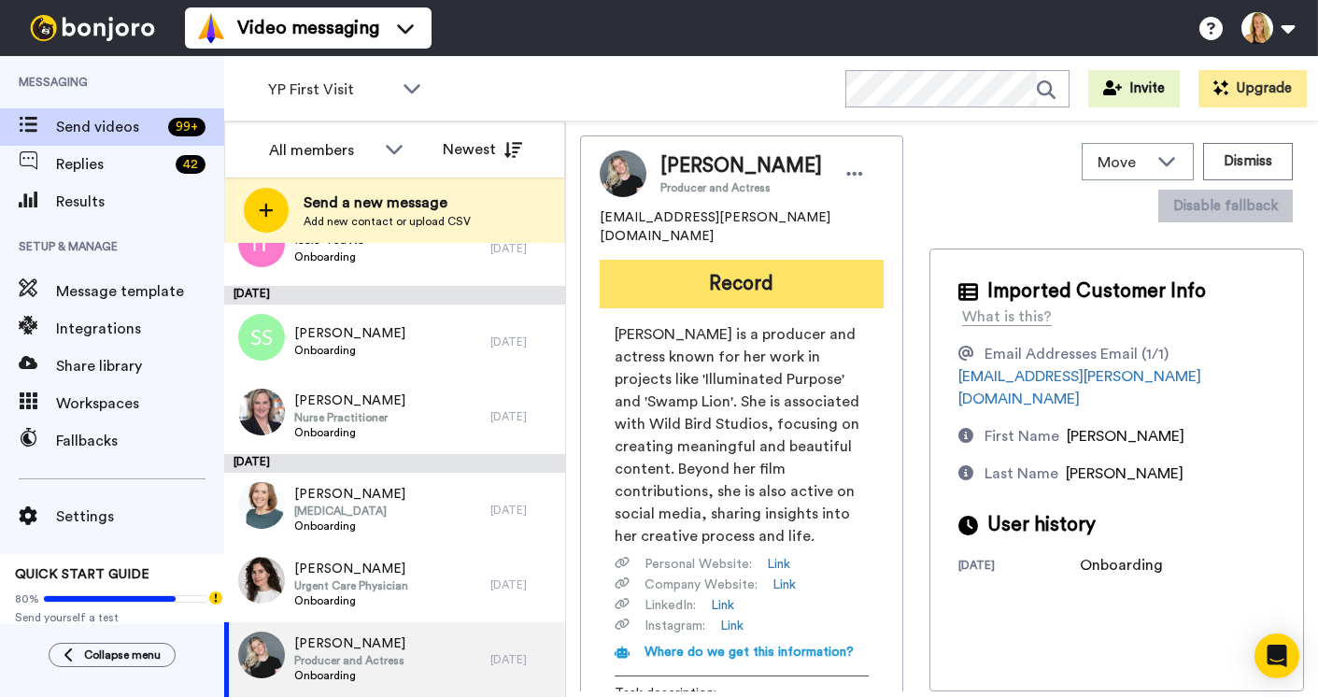
click at [689, 290] on button "Record" at bounding box center [742, 284] width 284 height 49
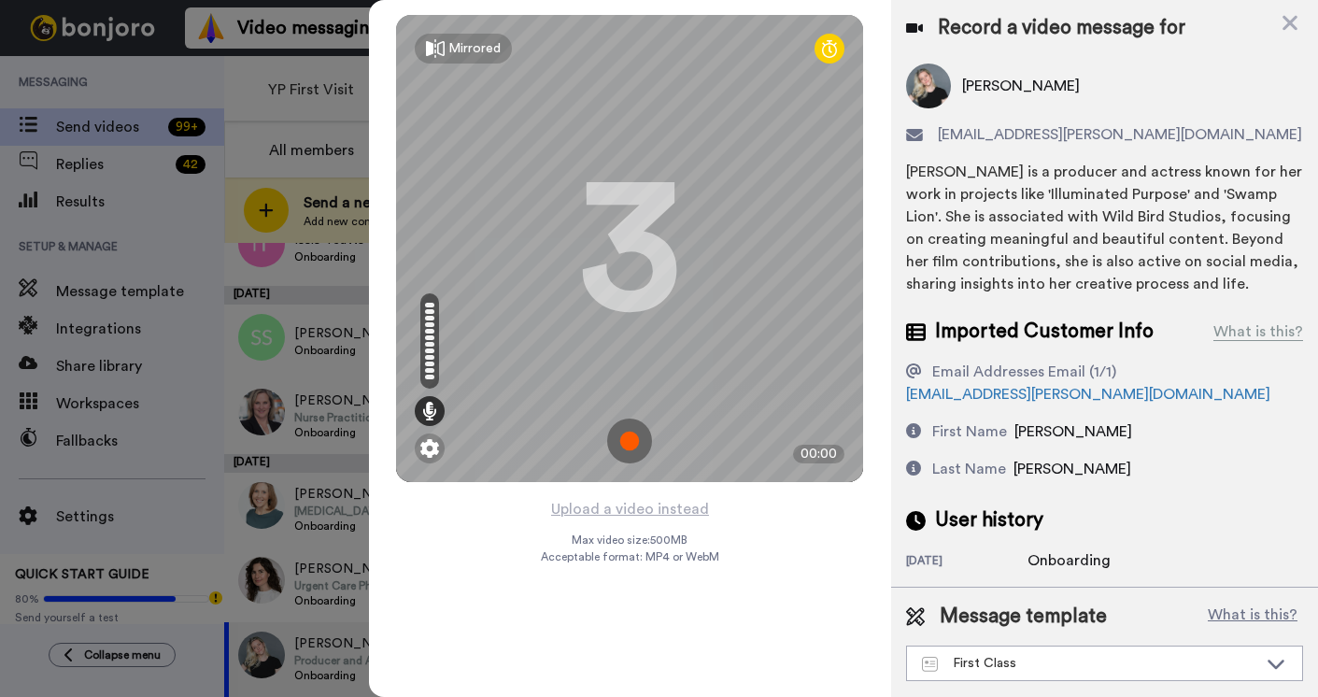
click at [623, 436] on img at bounding box center [629, 440] width 45 height 45
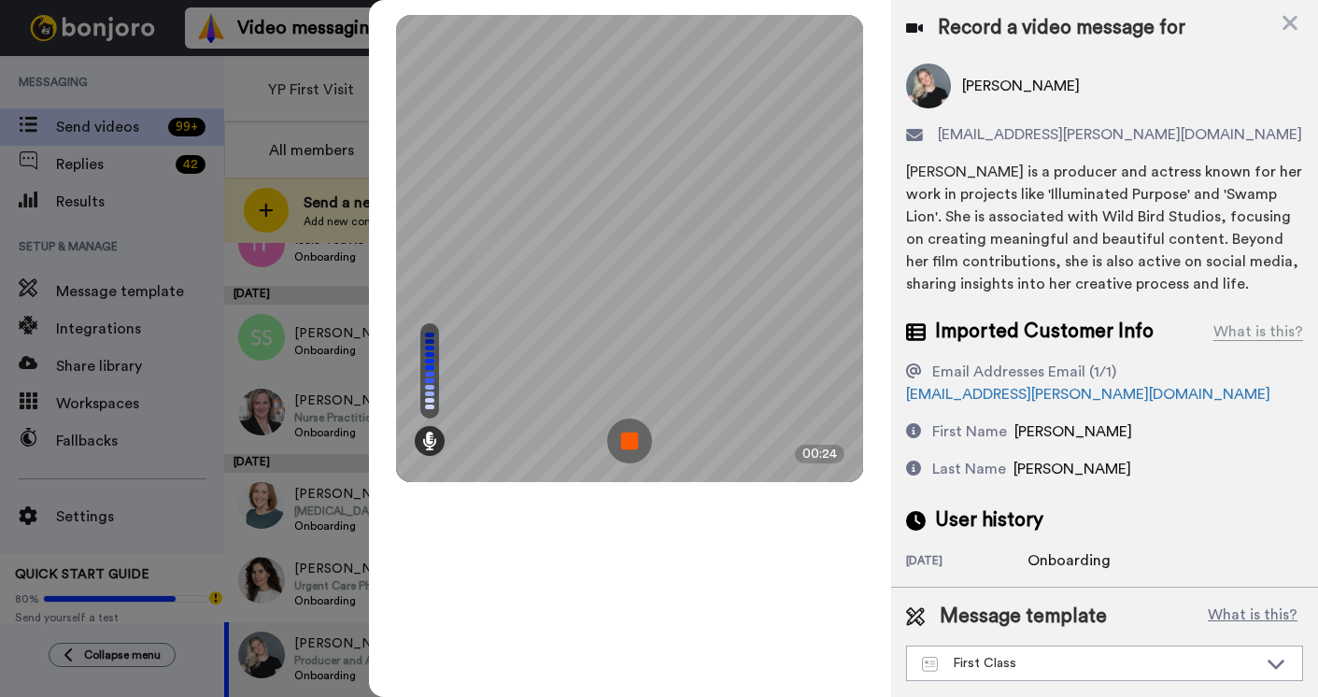
click at [623, 436] on img at bounding box center [629, 440] width 45 height 45
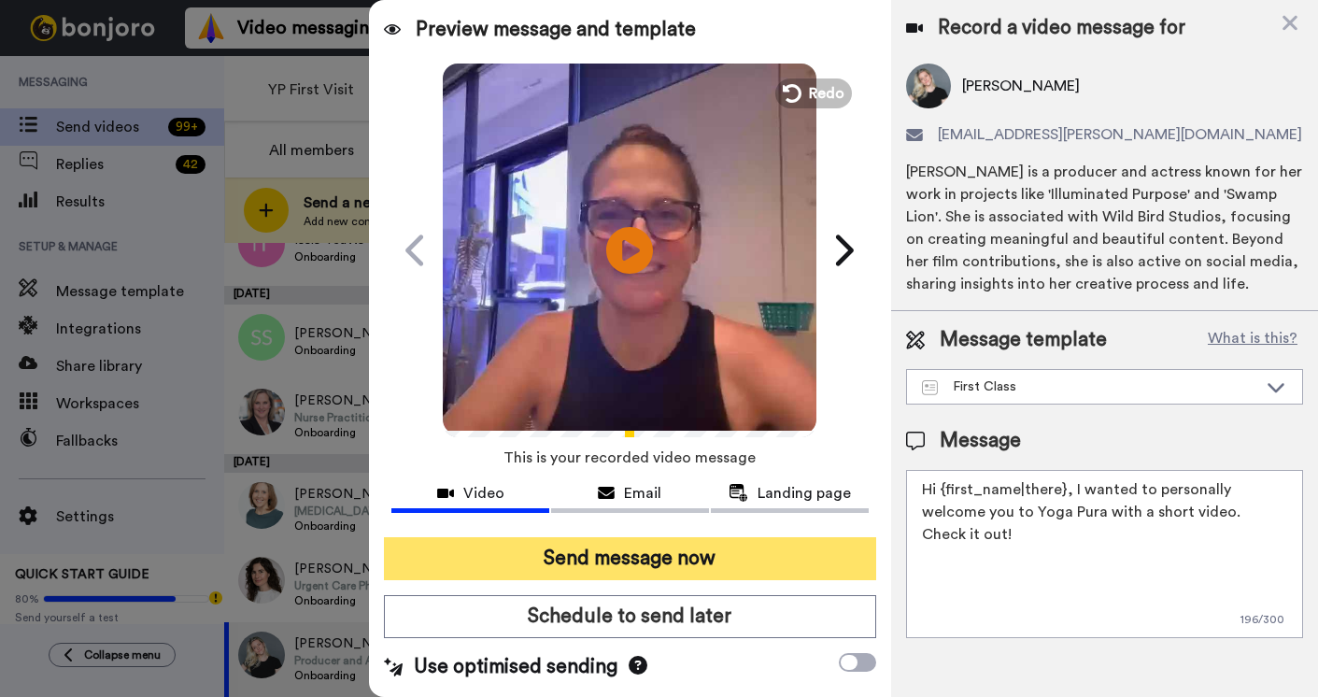
click at [585, 551] on button "Send message now" at bounding box center [630, 558] width 492 height 43
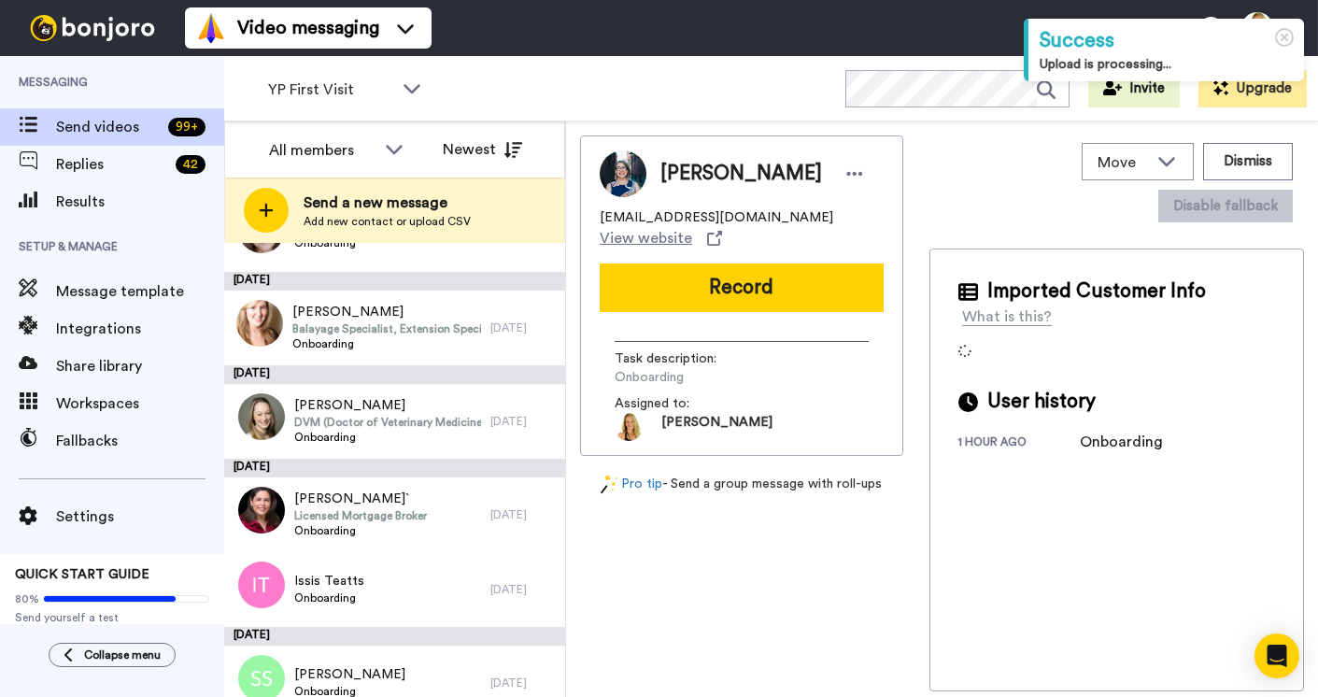
scroll to position [723, 0]
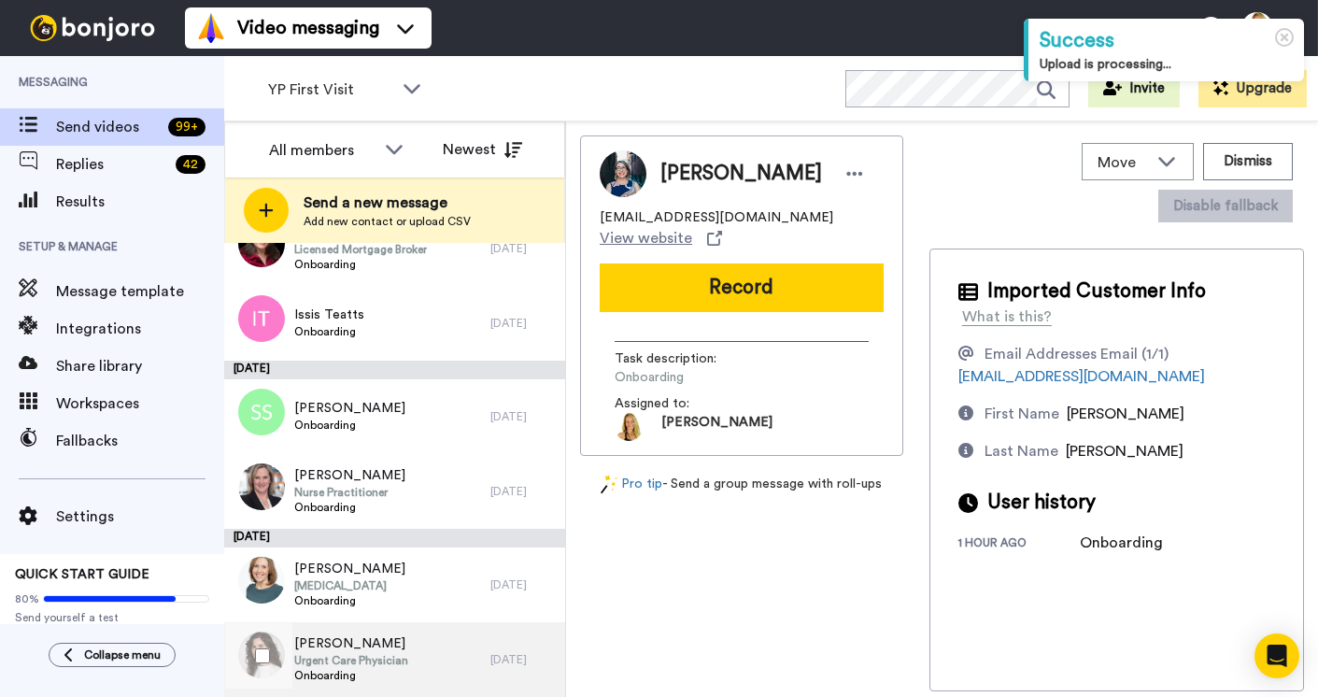
click at [322, 654] on span "Urgent Care Physician" at bounding box center [351, 660] width 114 height 15
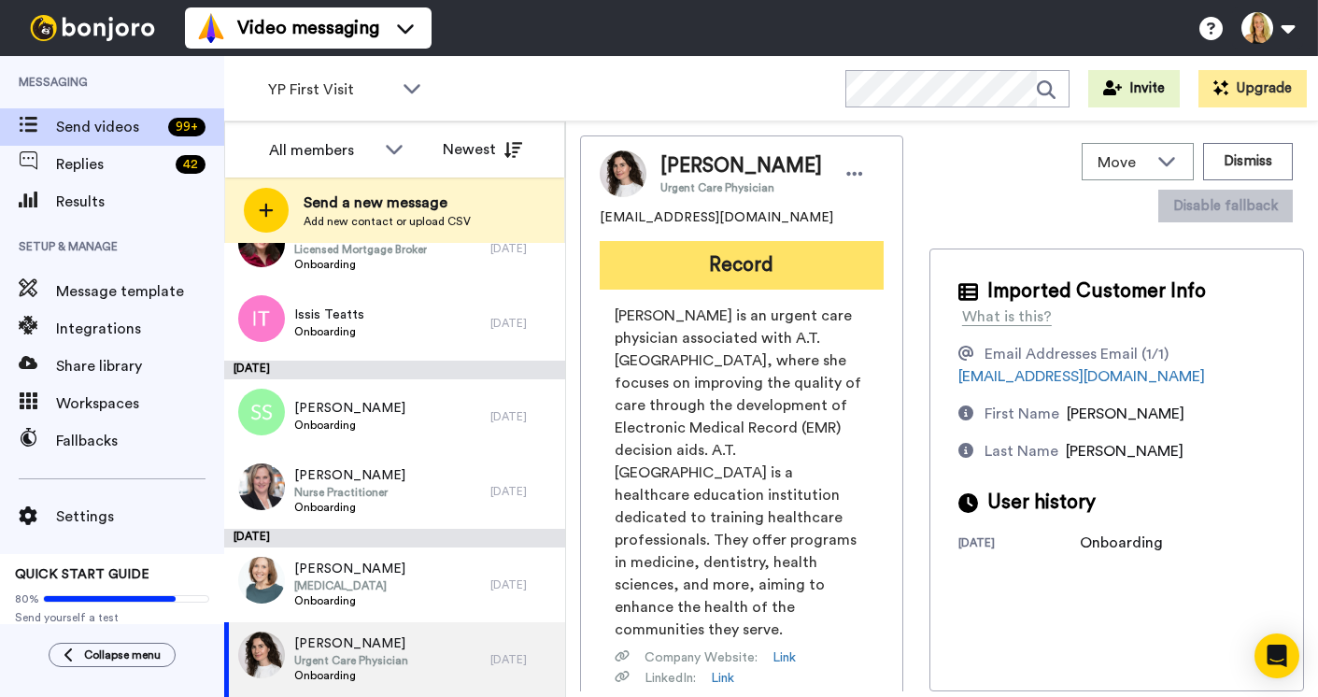
click at [757, 253] on button "Record" at bounding box center [742, 265] width 284 height 49
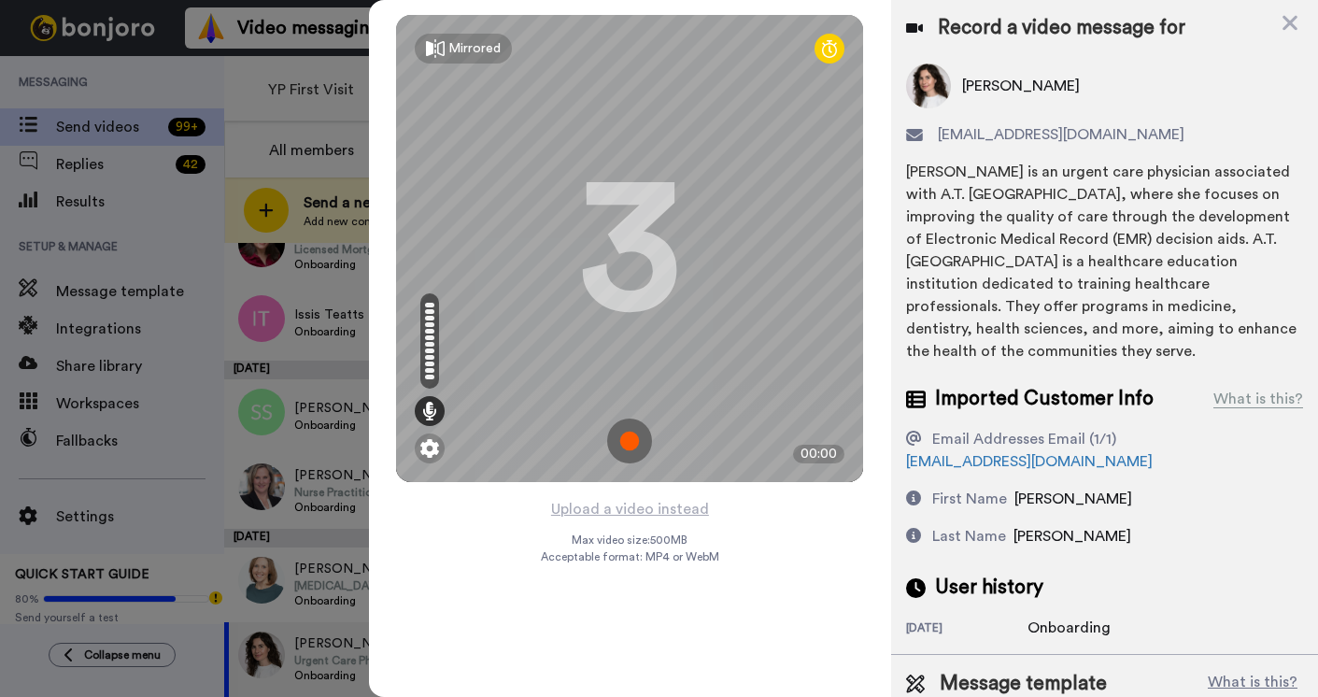
click at [628, 444] on img at bounding box center [629, 440] width 45 height 45
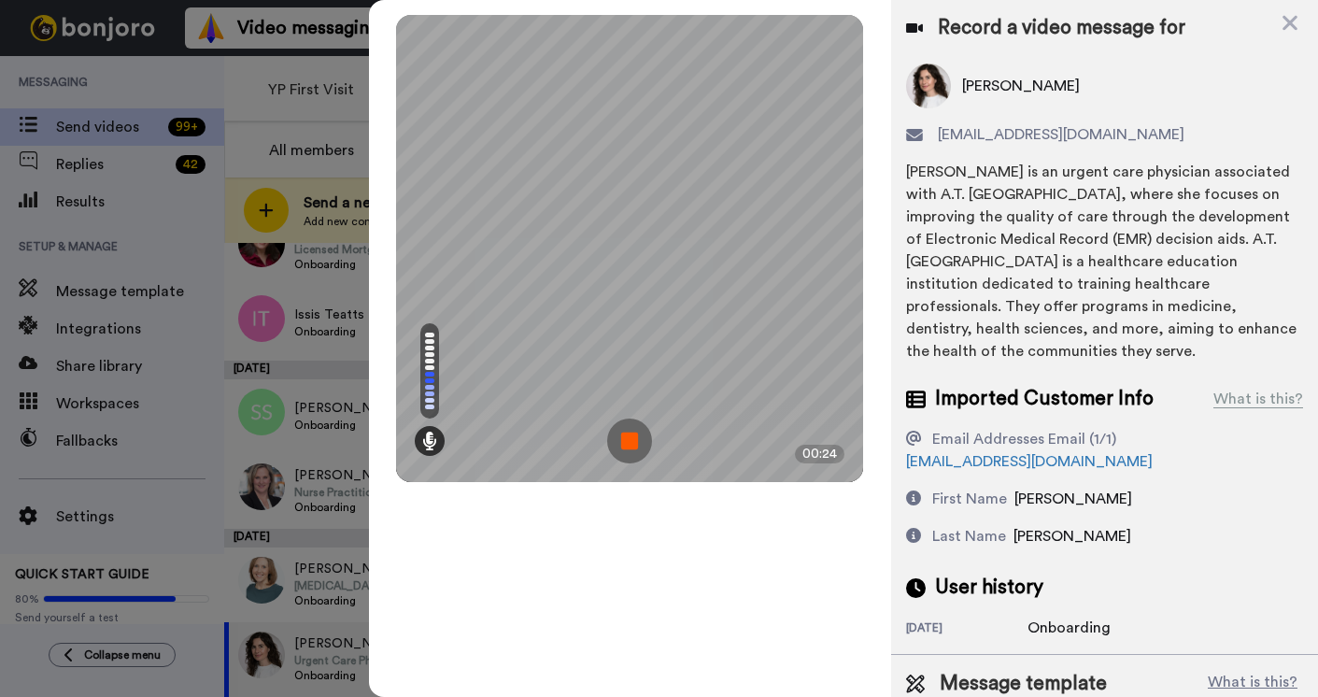
click at [628, 444] on img at bounding box center [629, 440] width 45 height 45
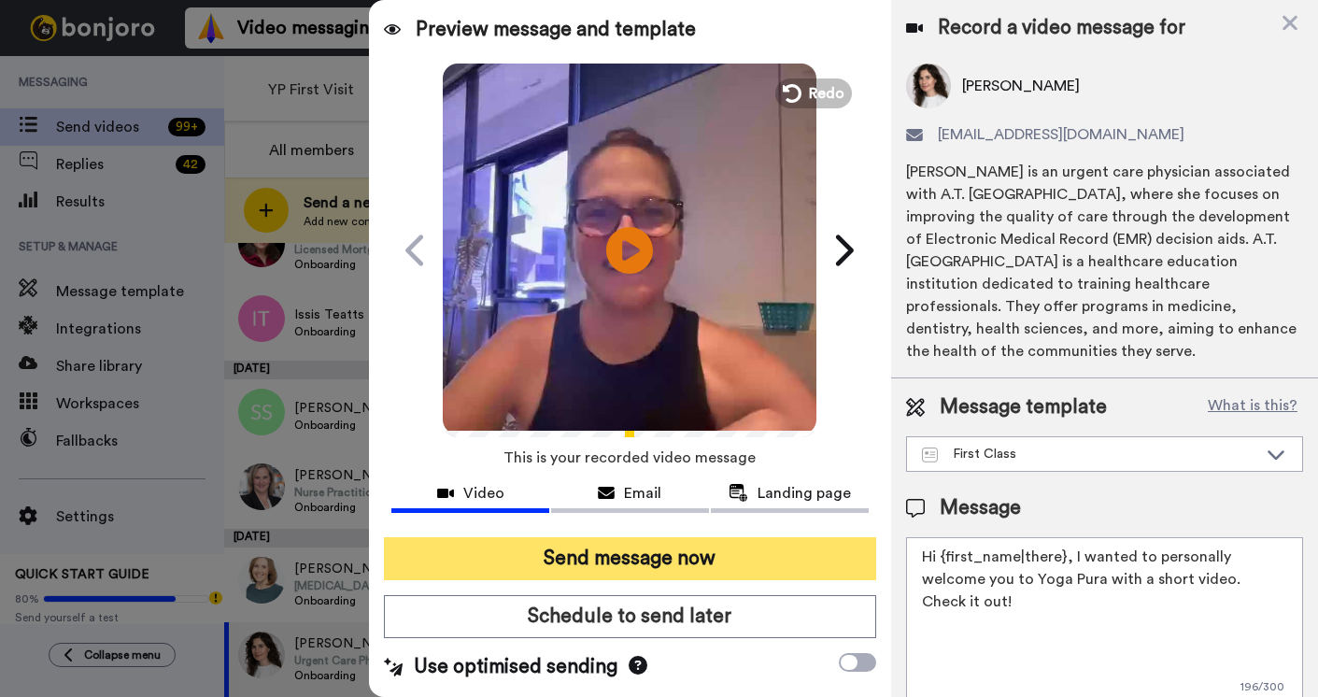
click at [633, 560] on button "Send message now" at bounding box center [630, 558] width 492 height 43
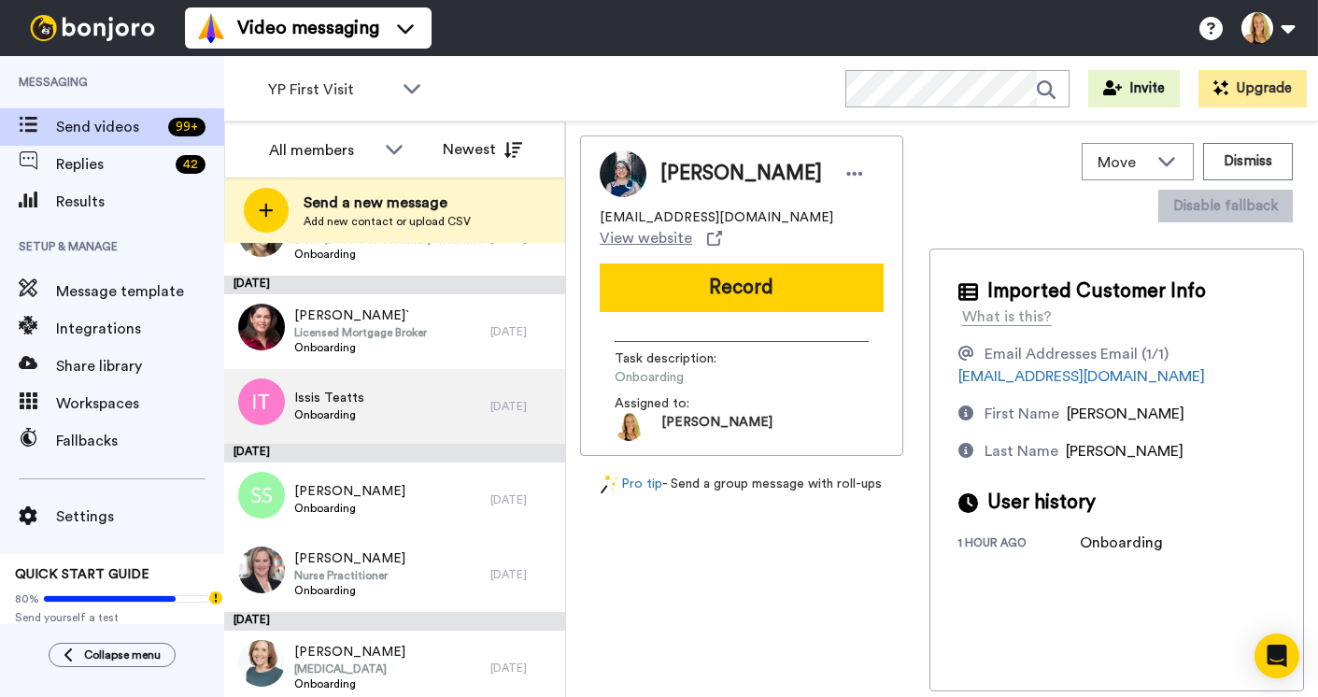
scroll to position [648, 0]
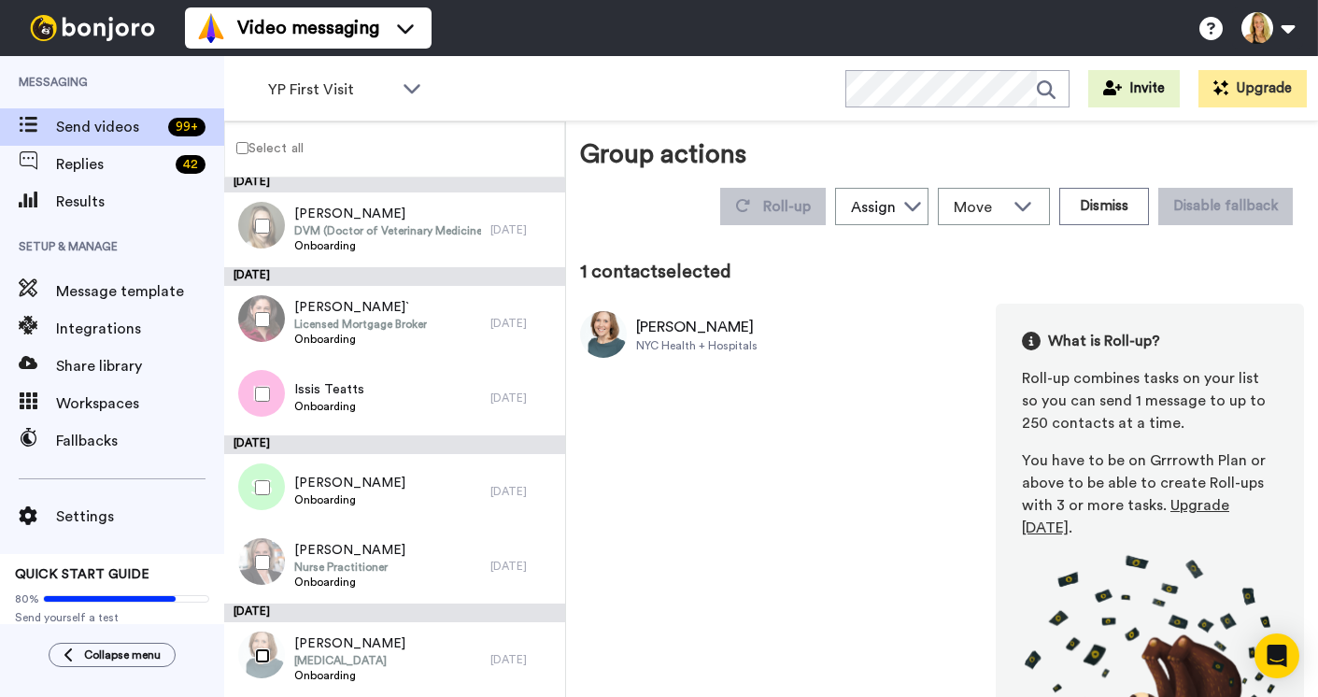
scroll to position [583, 0]
click at [1105, 204] on button "Dismiss" at bounding box center [1104, 206] width 90 height 37
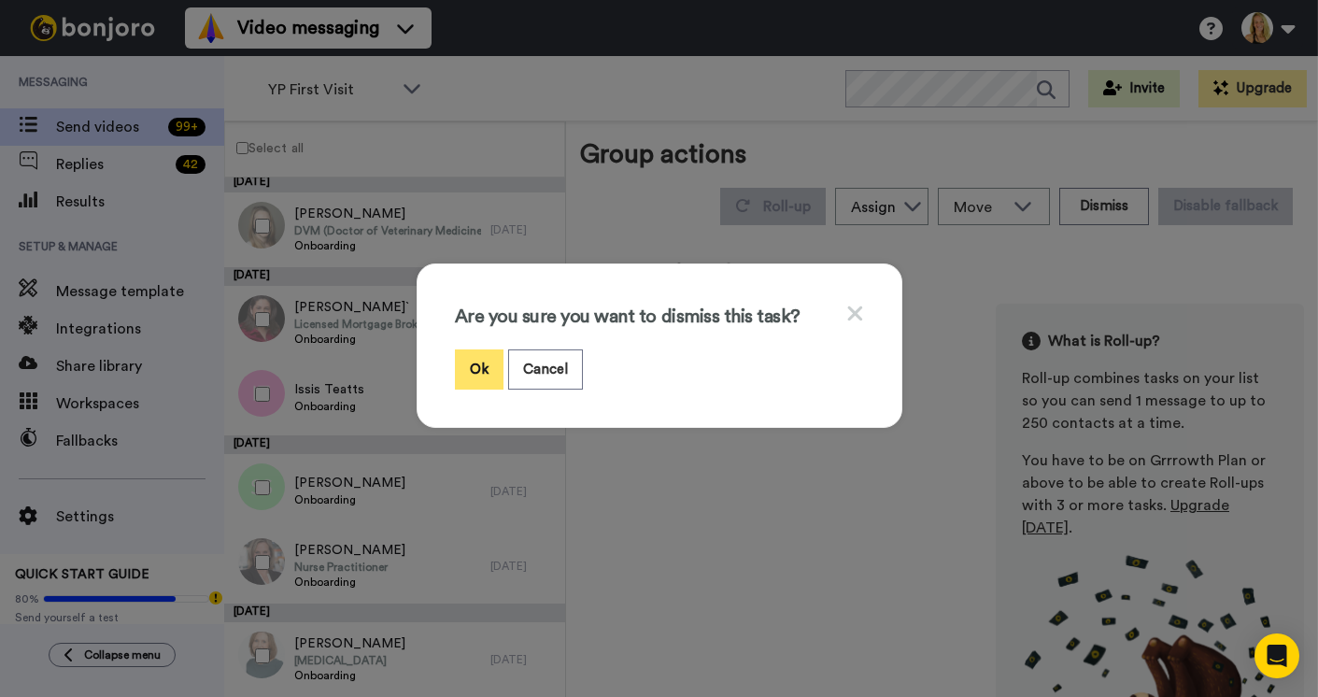
click at [481, 373] on button "Ok" at bounding box center [479, 369] width 49 height 40
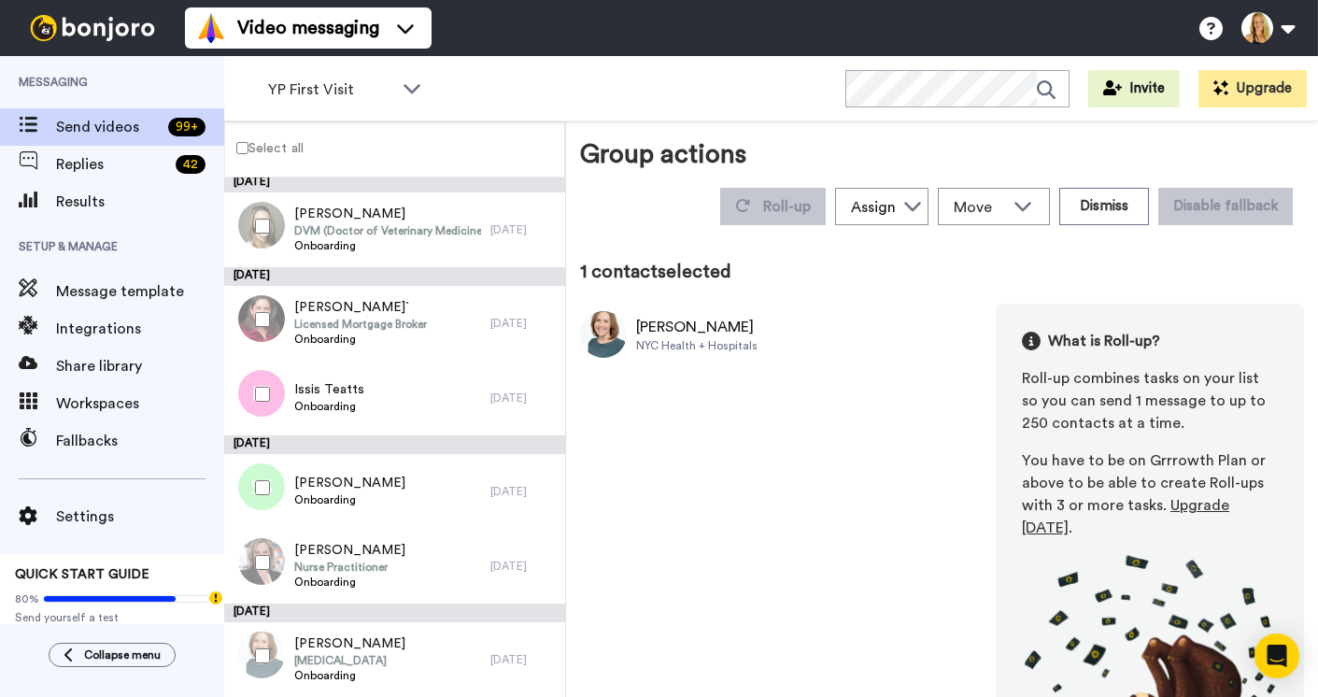
scroll to position [555, 0]
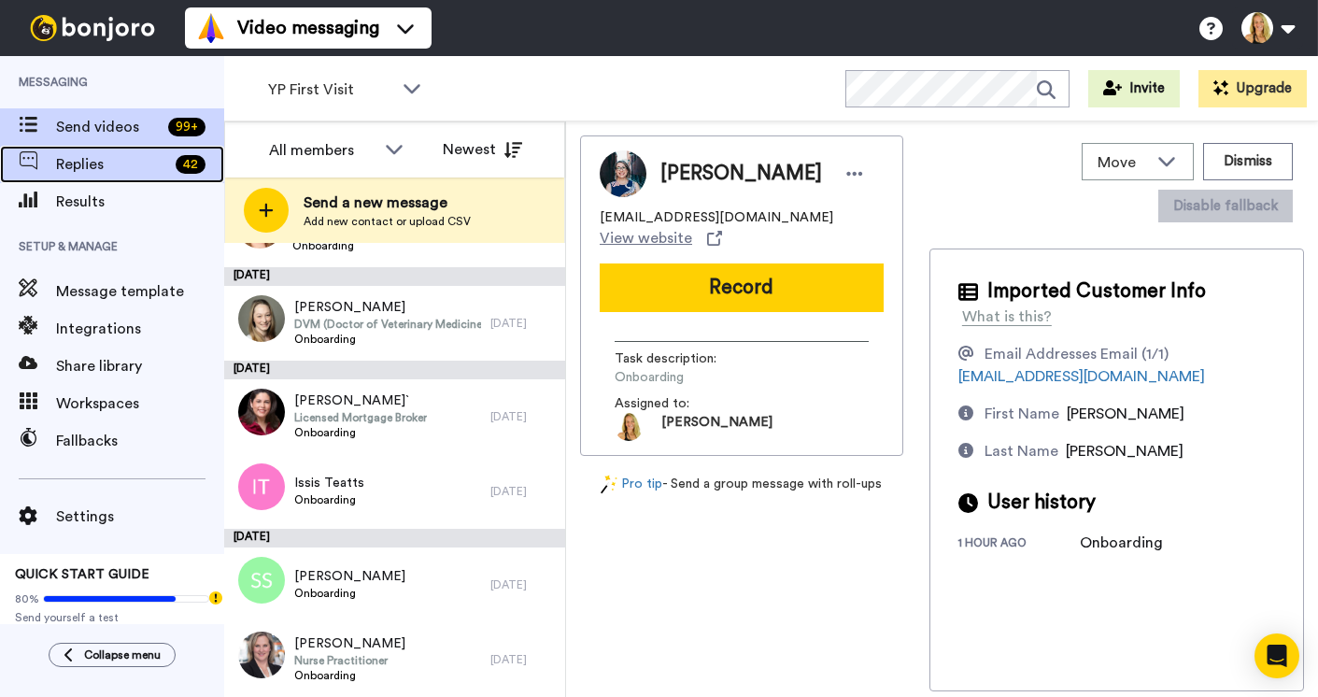
click at [88, 165] on span "Replies" at bounding box center [112, 164] width 112 height 22
